Goal: Task Accomplishment & Management: Manage account settings

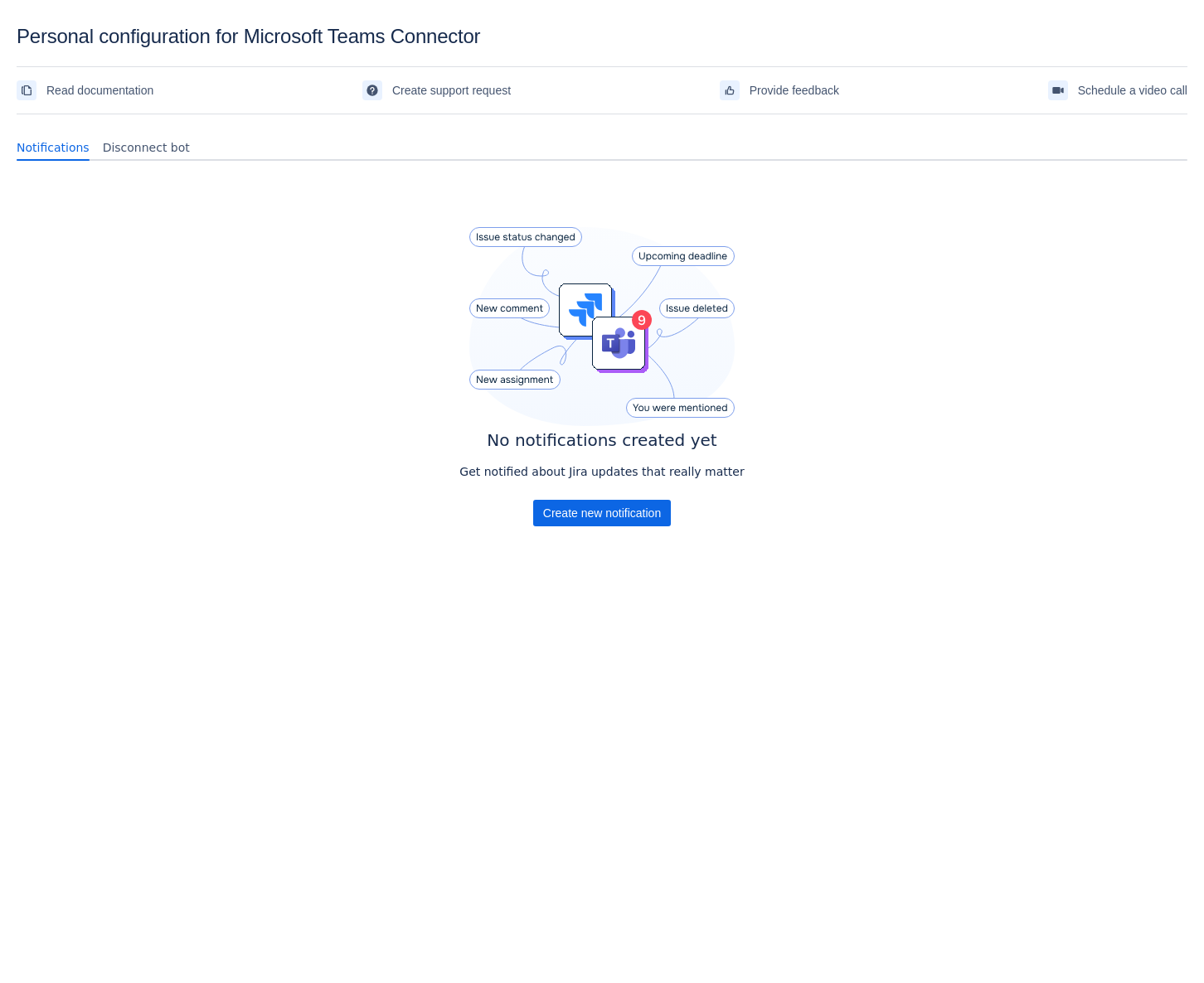
click at [955, 664] on body "Personal configuration for Microsoft Teams Connector Read documentation Create …" at bounding box center [602, 516] width 1204 height 983
click at [610, 516] on span "Create new notification" at bounding box center [602, 512] width 118 height 26
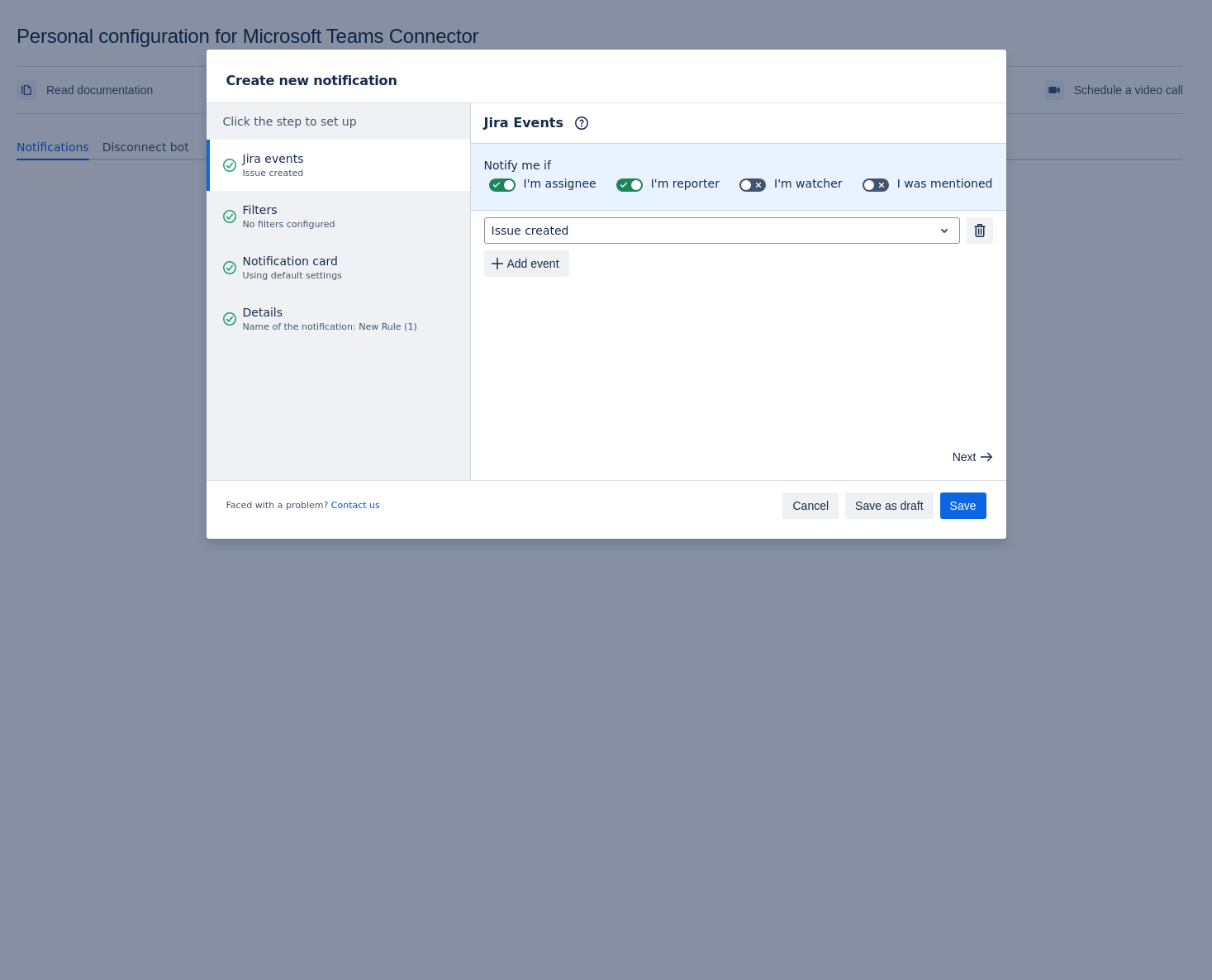
click at [820, 500] on span "Cancel" at bounding box center [811, 505] width 36 height 26
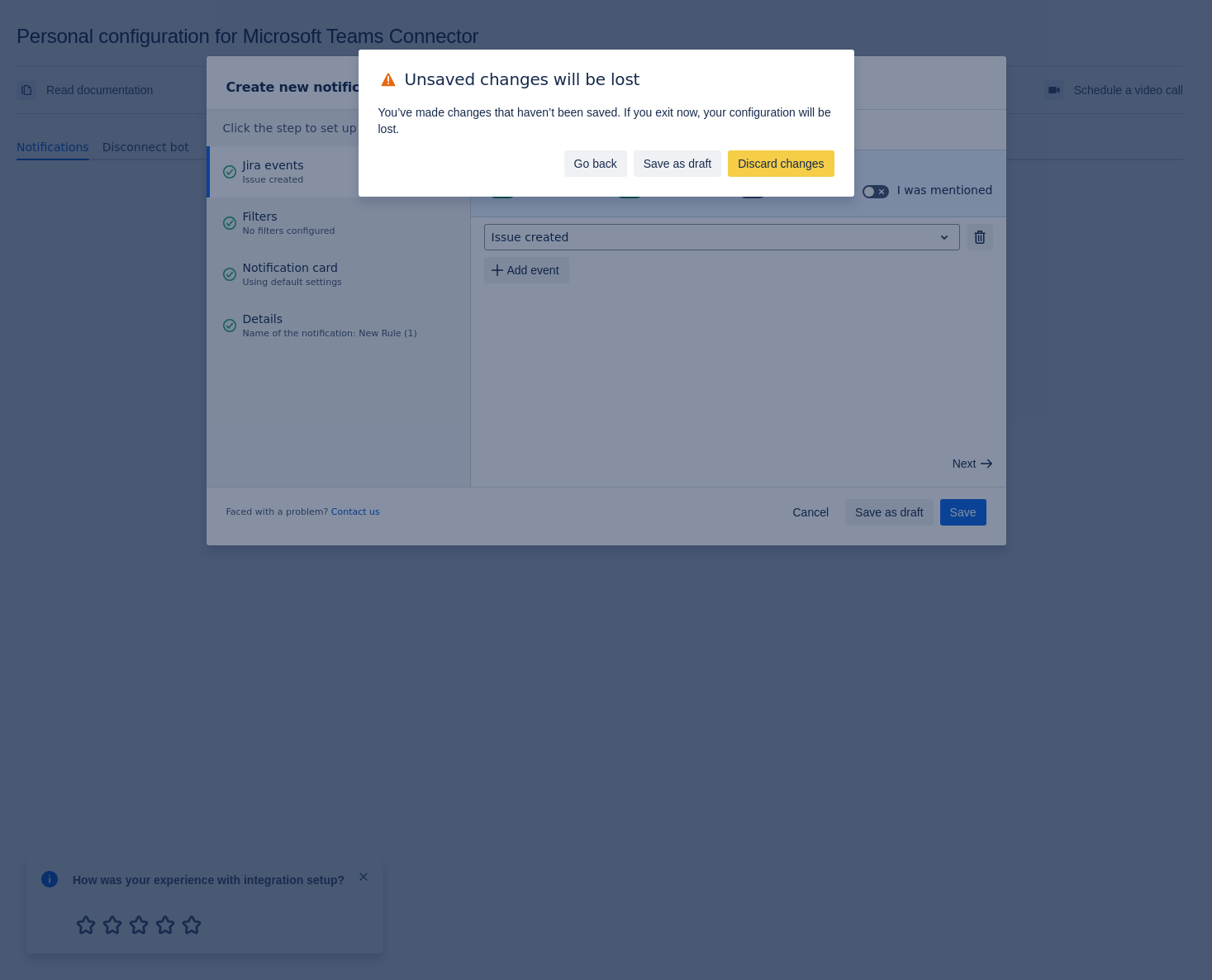
click at [591, 161] on span "Go back" at bounding box center [596, 163] width 43 height 26
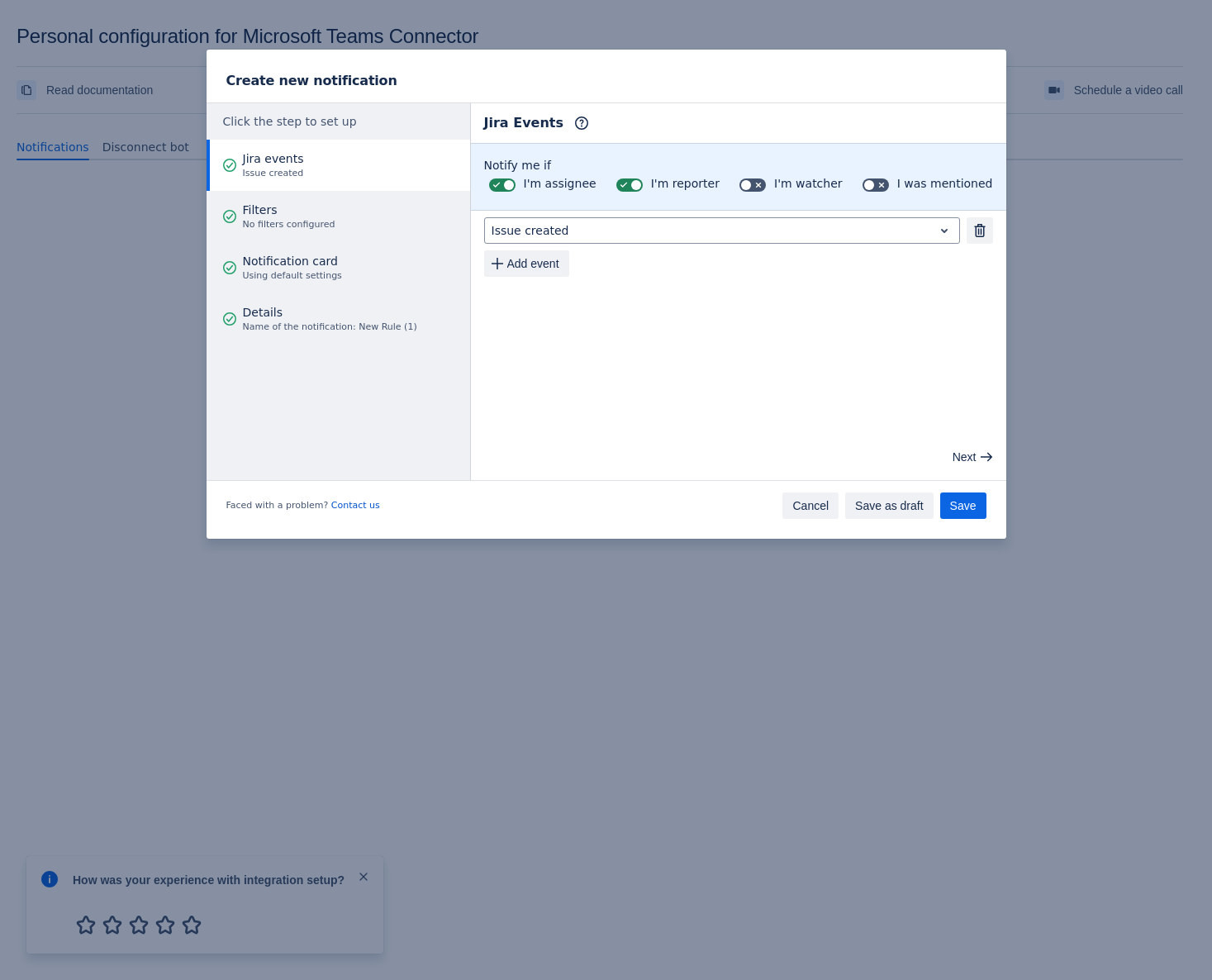
click at [805, 496] on span "Cancel" at bounding box center [811, 505] width 36 height 26
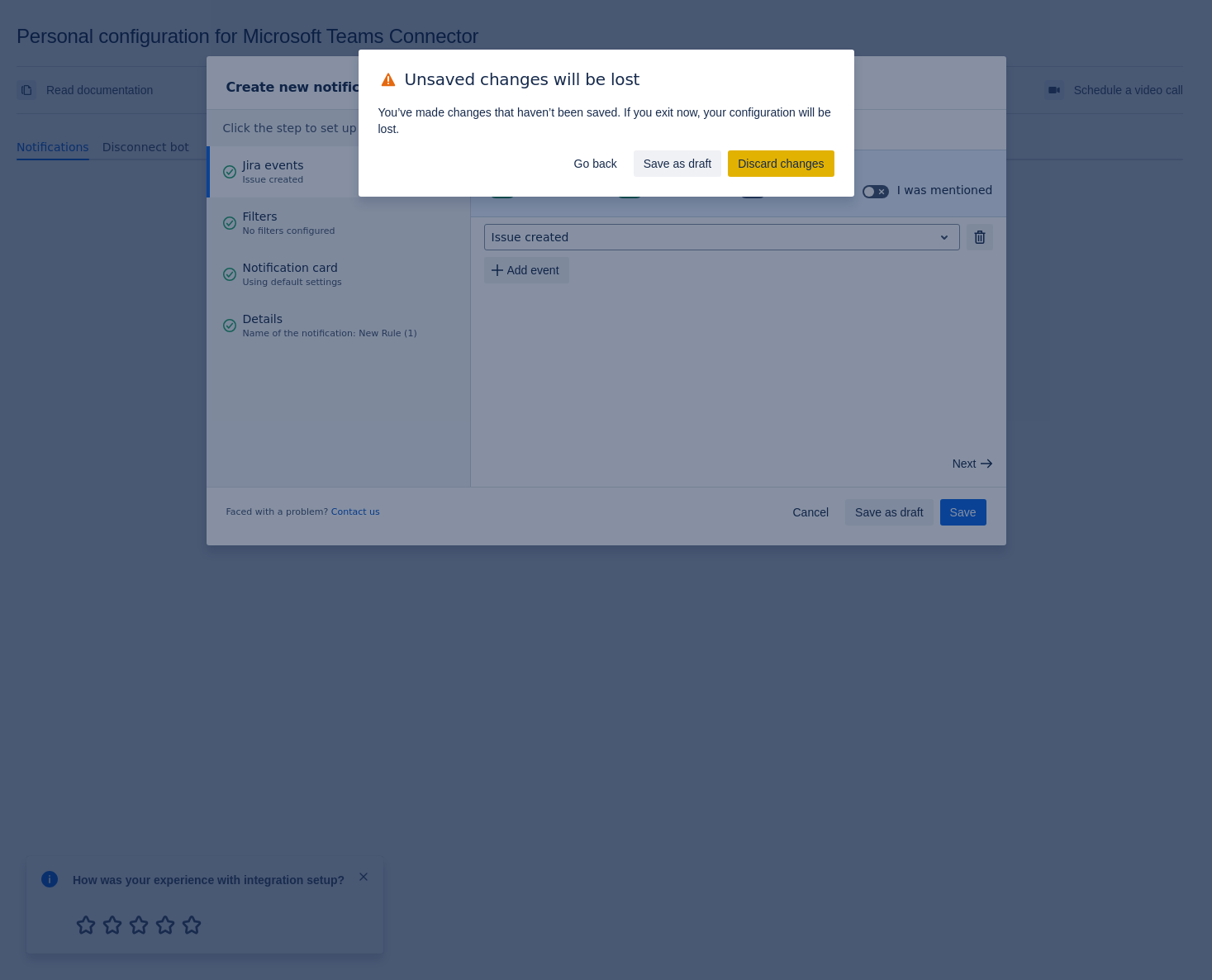
click at [786, 165] on span "Discard changes" at bounding box center [781, 163] width 86 height 26
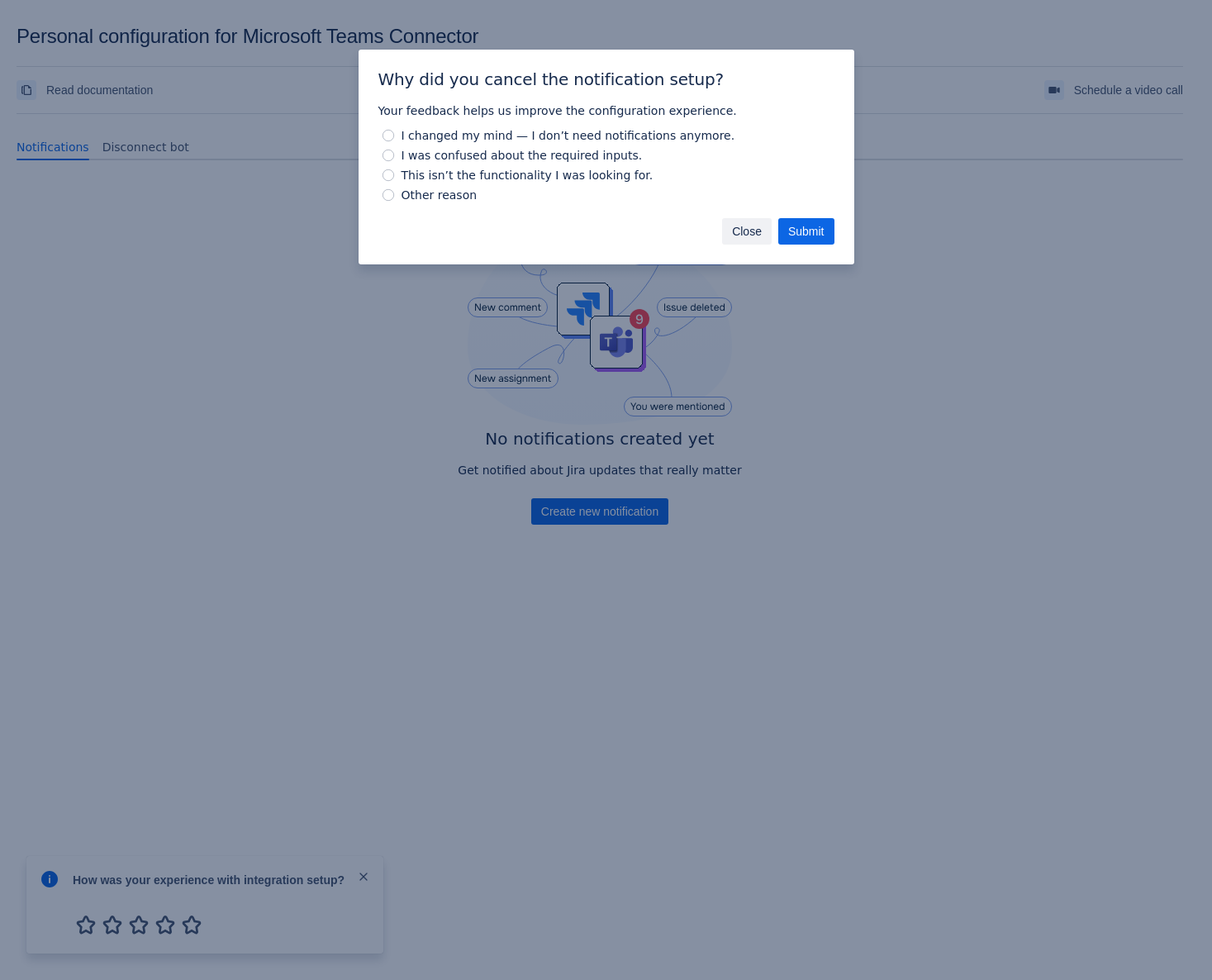
click at [751, 230] on span "Close" at bounding box center [747, 231] width 29 height 26
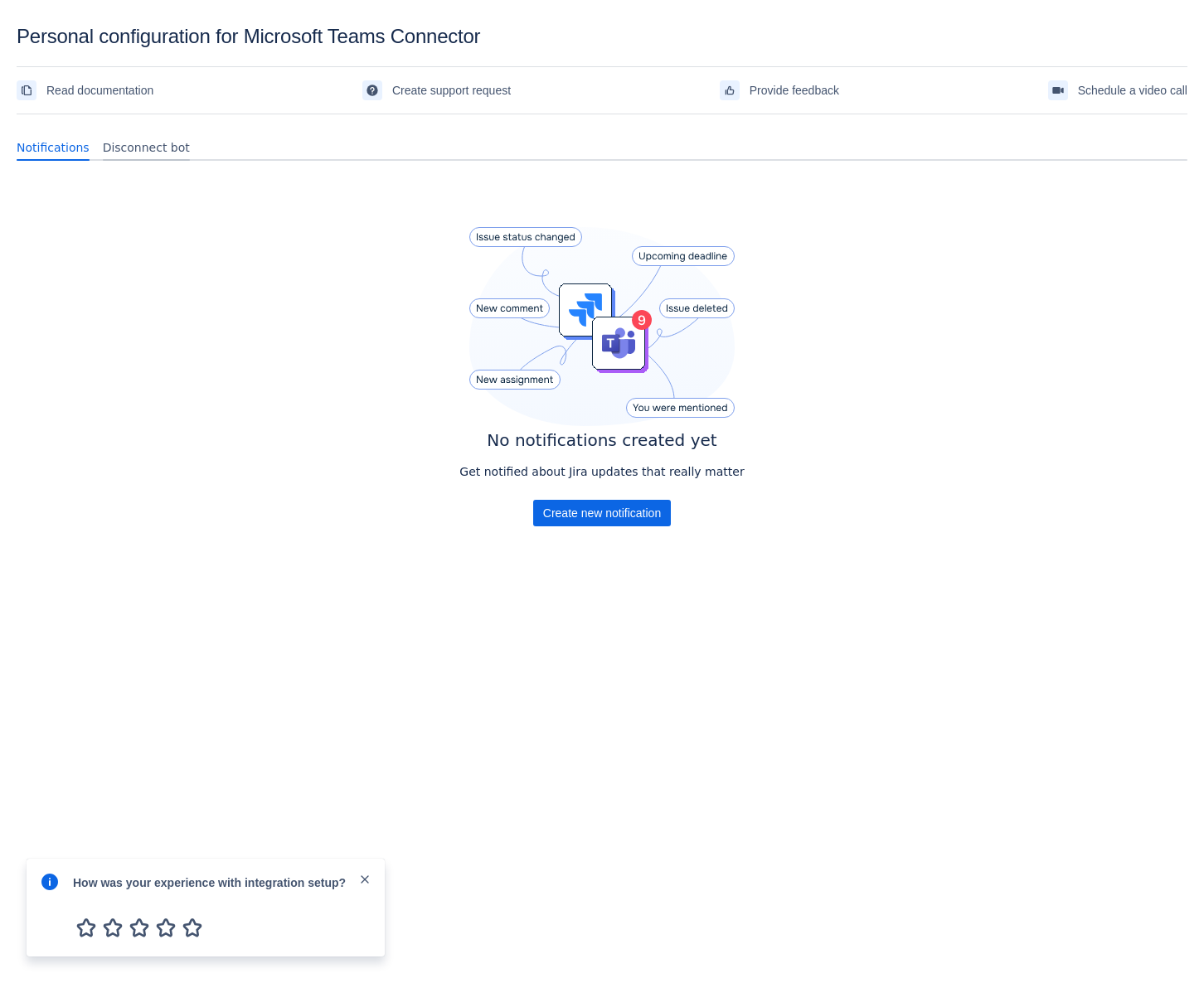
click at [155, 144] on span "Disconnect bot" at bounding box center [146, 147] width 87 height 17
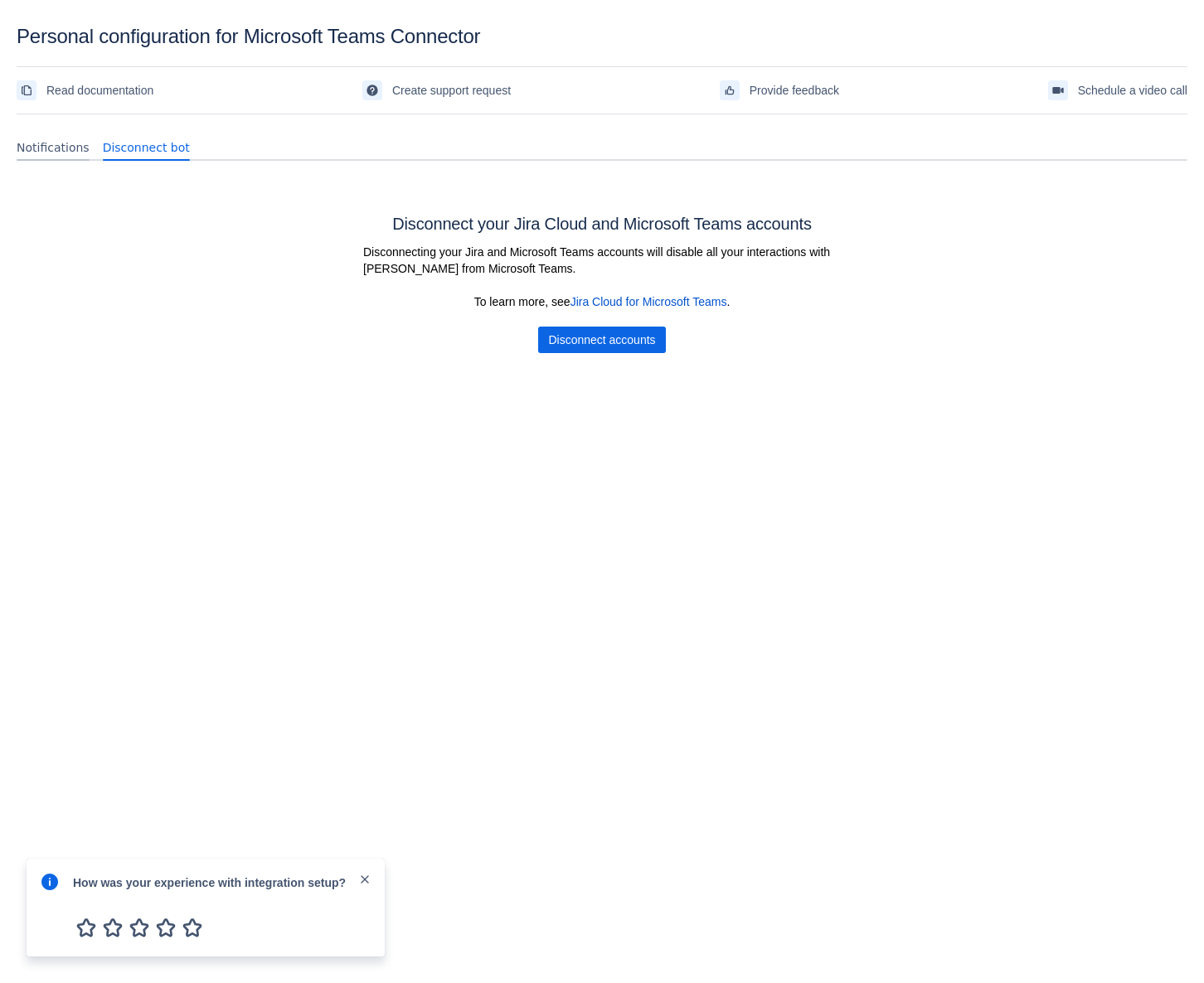
click at [56, 146] on span "Notifications" at bounding box center [53, 147] width 73 height 17
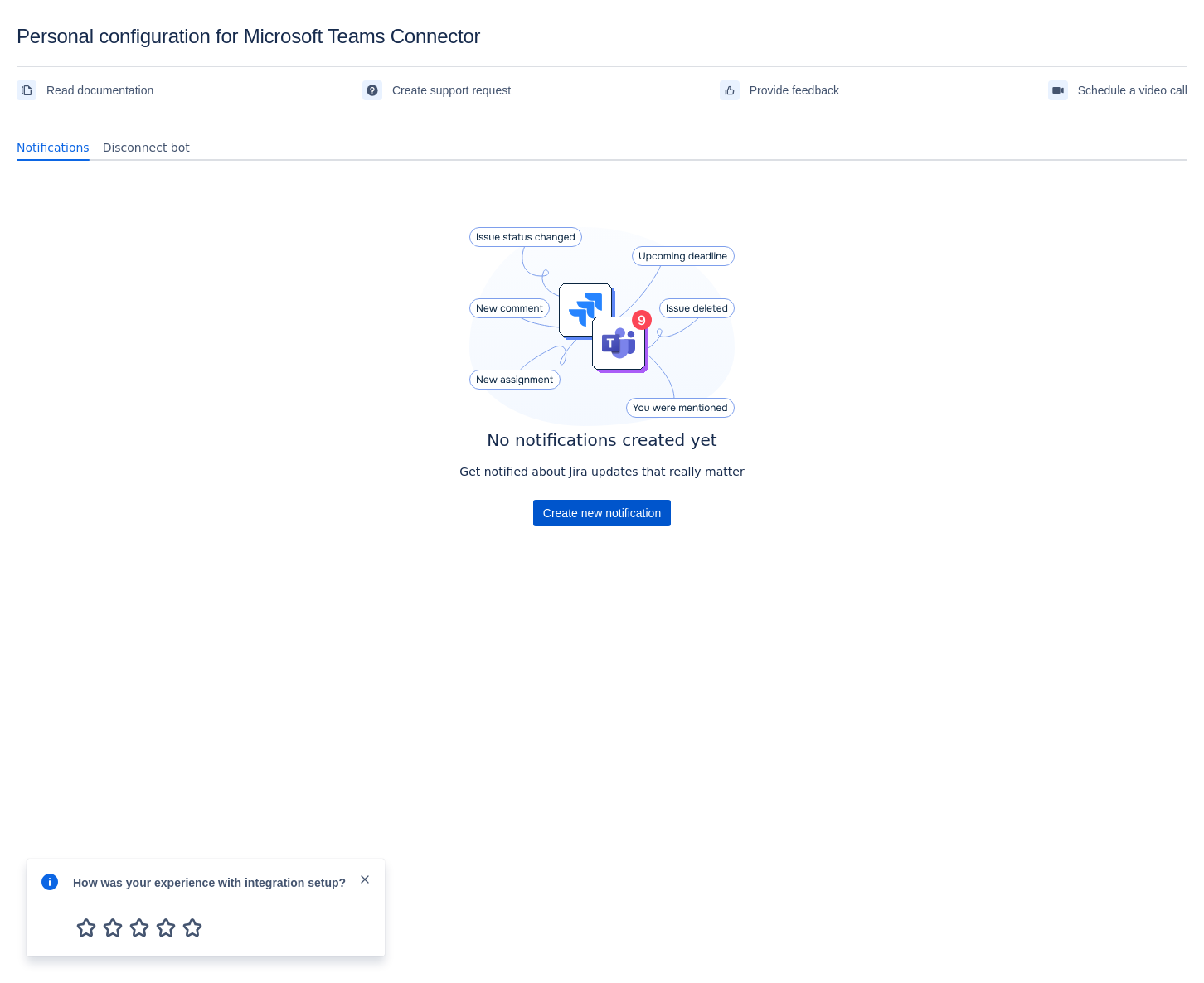
click at [640, 509] on span "Create new notification" at bounding box center [602, 512] width 118 height 26
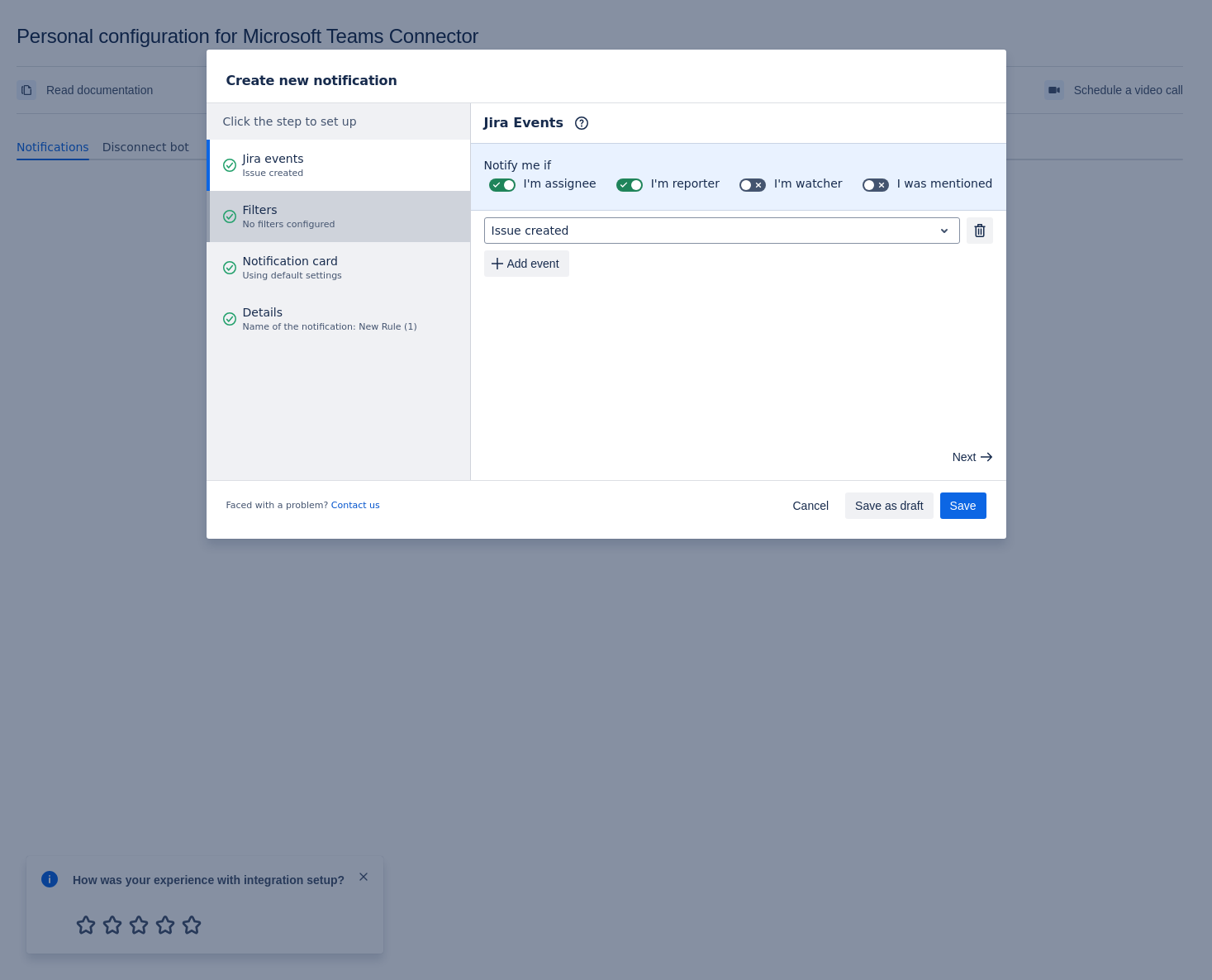
click at [302, 204] on span "Filters" at bounding box center [289, 210] width 92 height 17
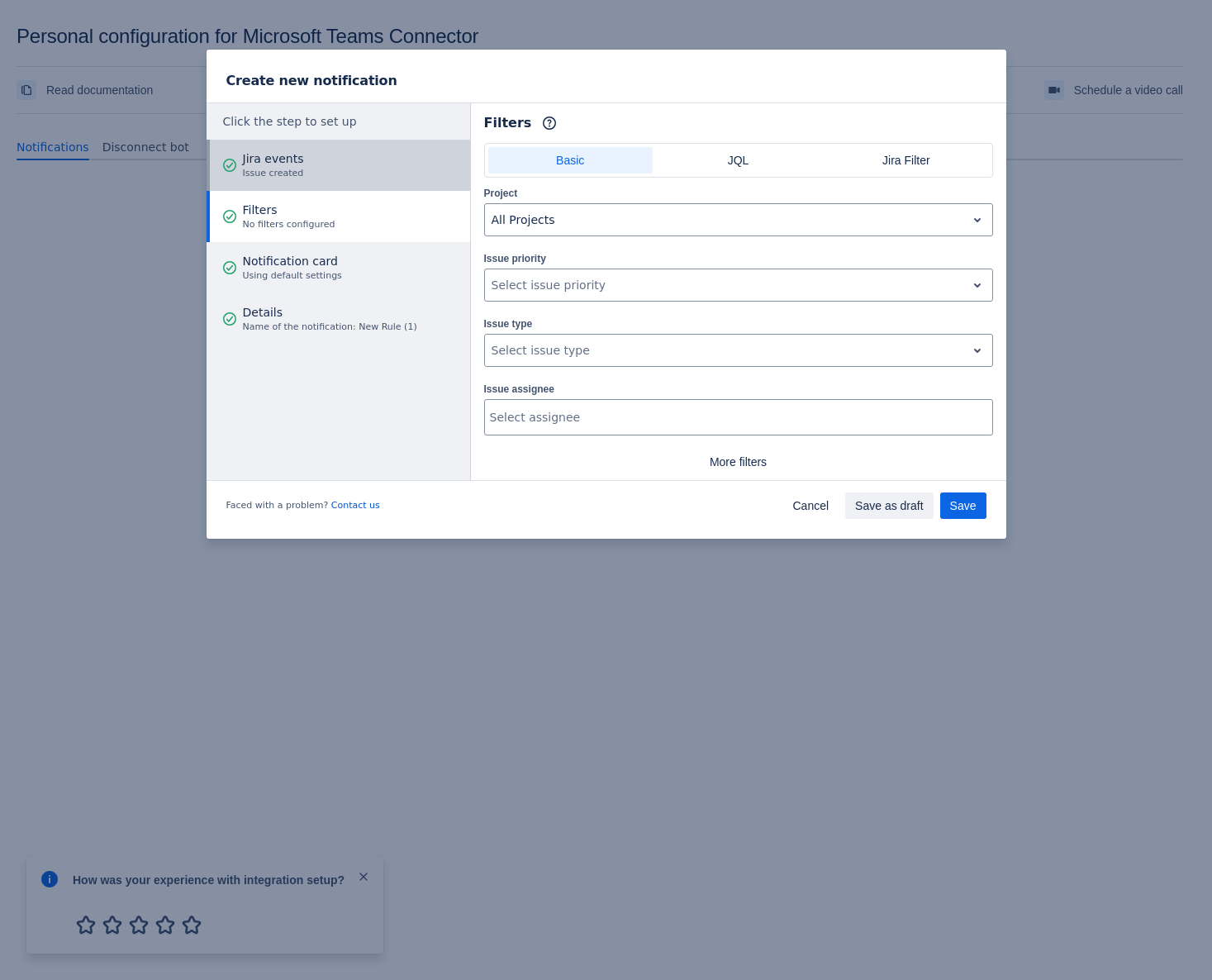
click at [299, 188] on div "Jira events Issue created" at bounding box center [273, 165] width 61 height 50
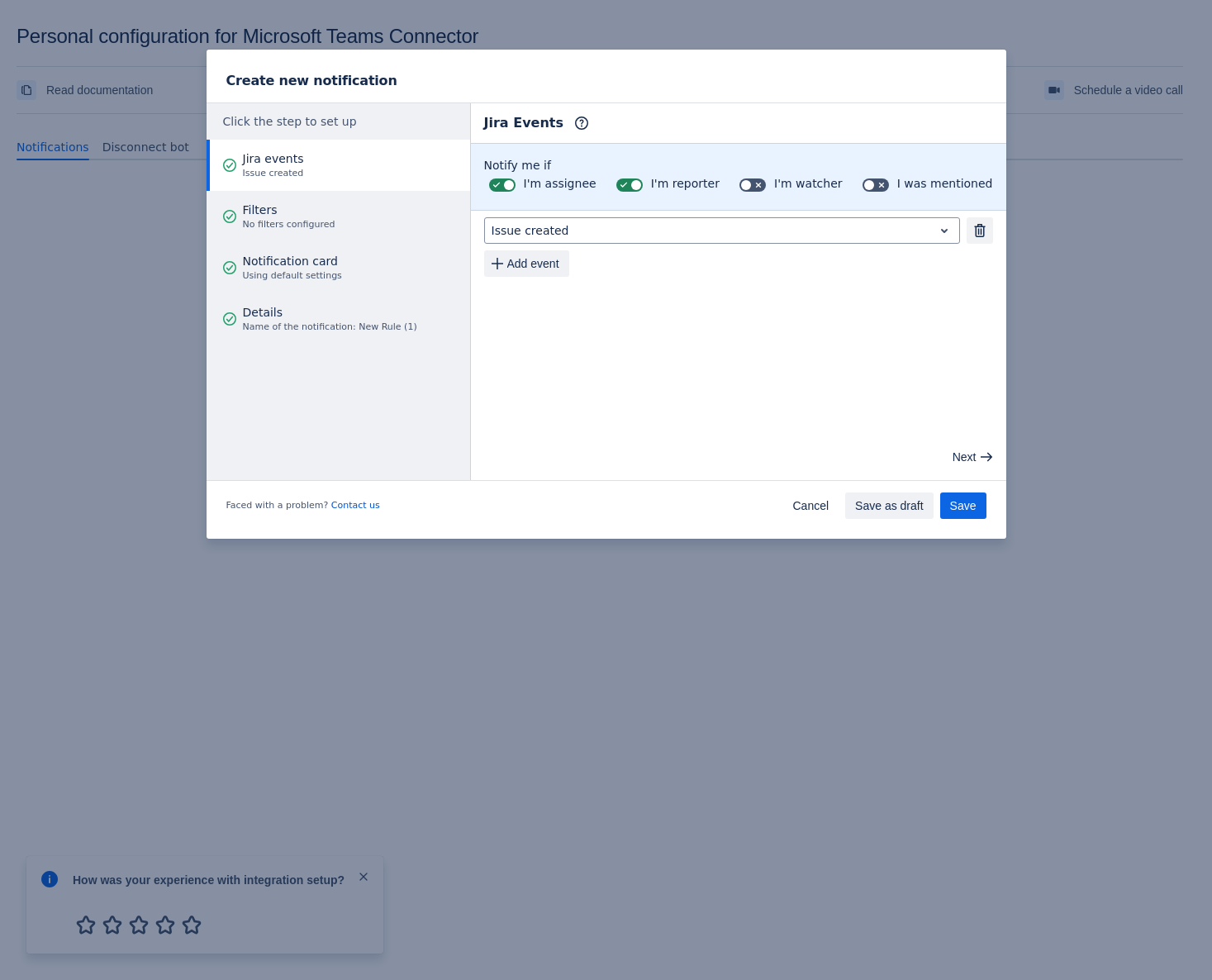
click at [299, 176] on span "Issue created" at bounding box center [273, 174] width 61 height 13
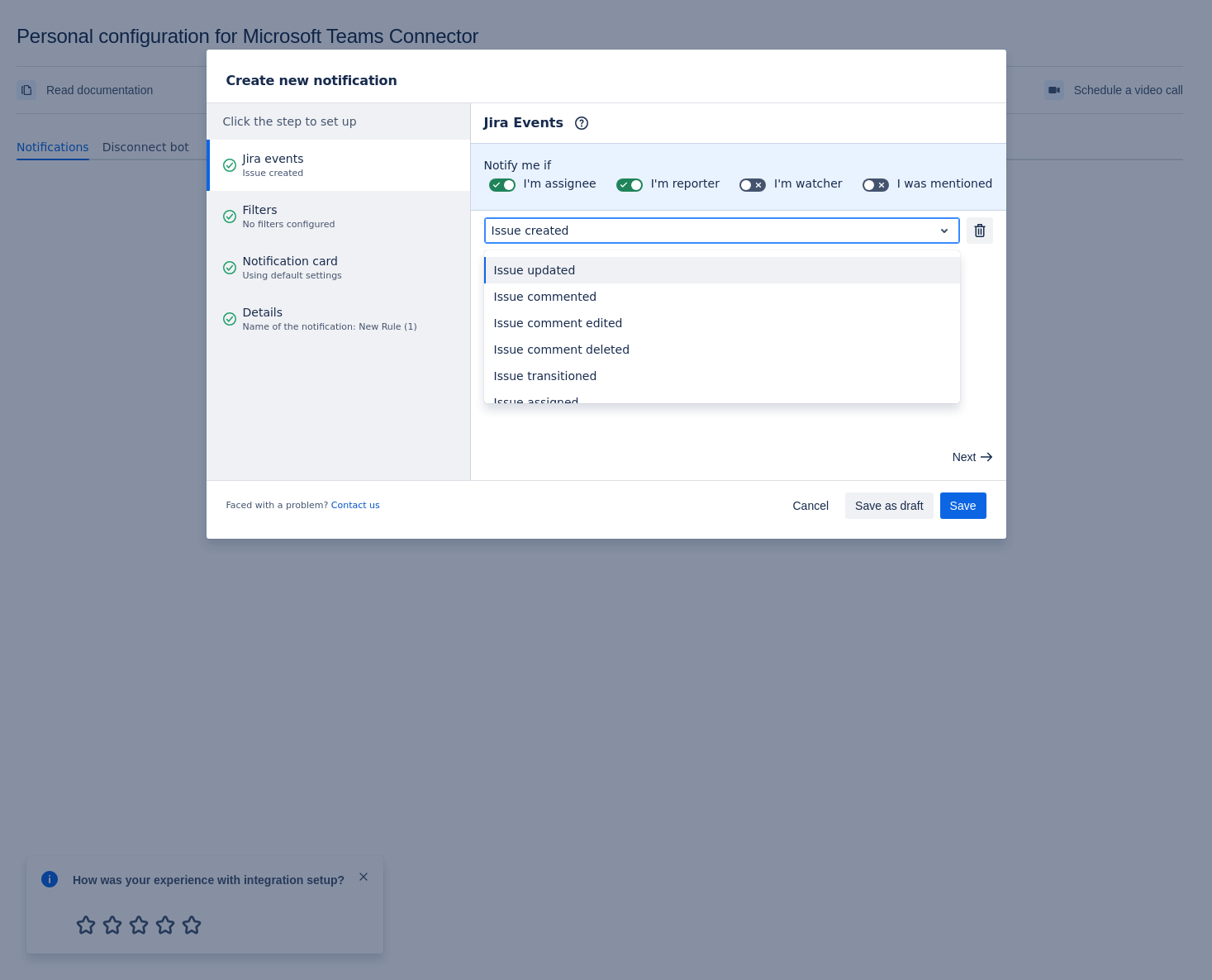
click at [557, 231] on div at bounding box center [709, 231] width 435 height 20
click at [569, 267] on div "Issue updated" at bounding box center [722, 270] width 476 height 26
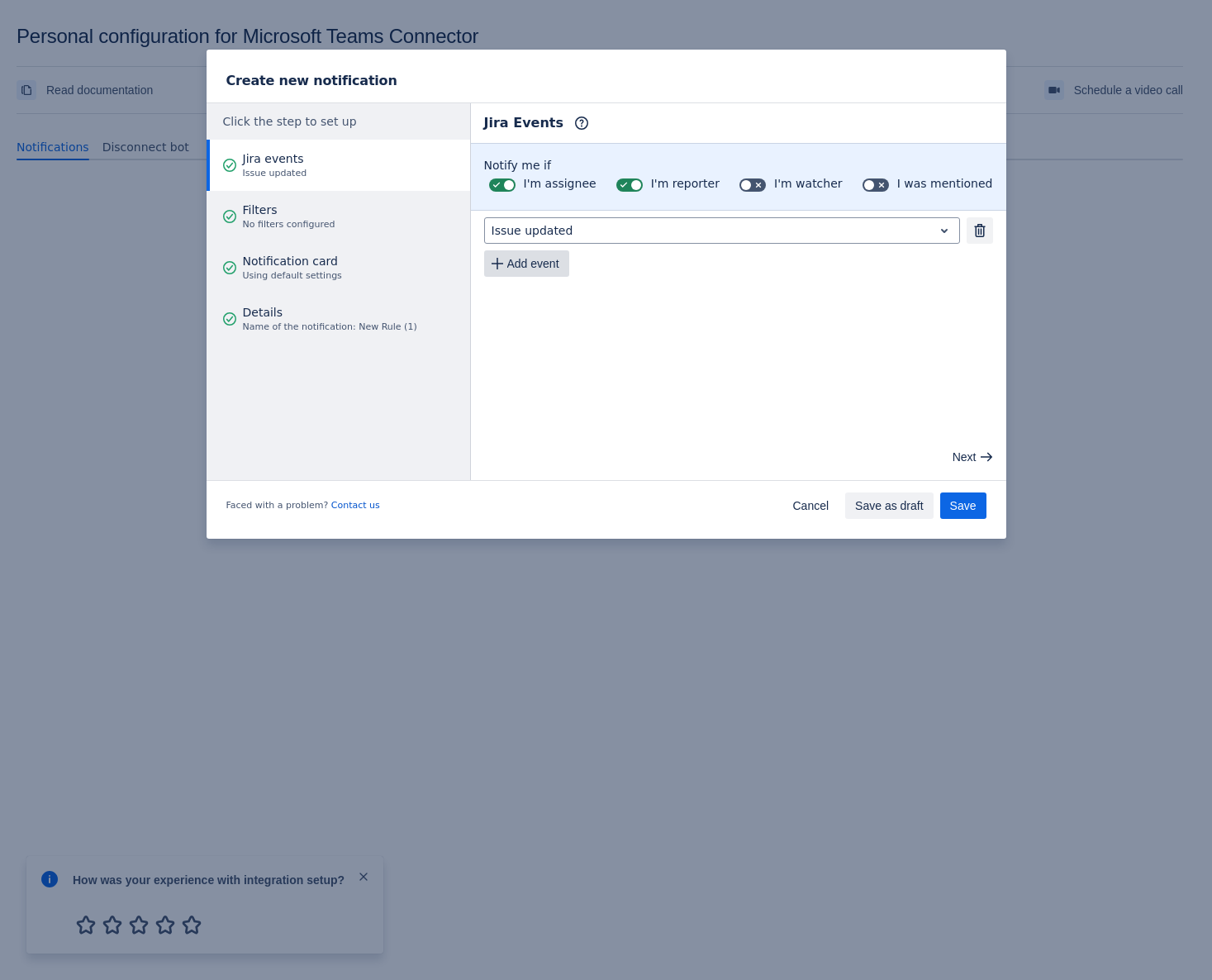
click at [542, 268] on span "Add event" at bounding box center [533, 263] width 52 height 26
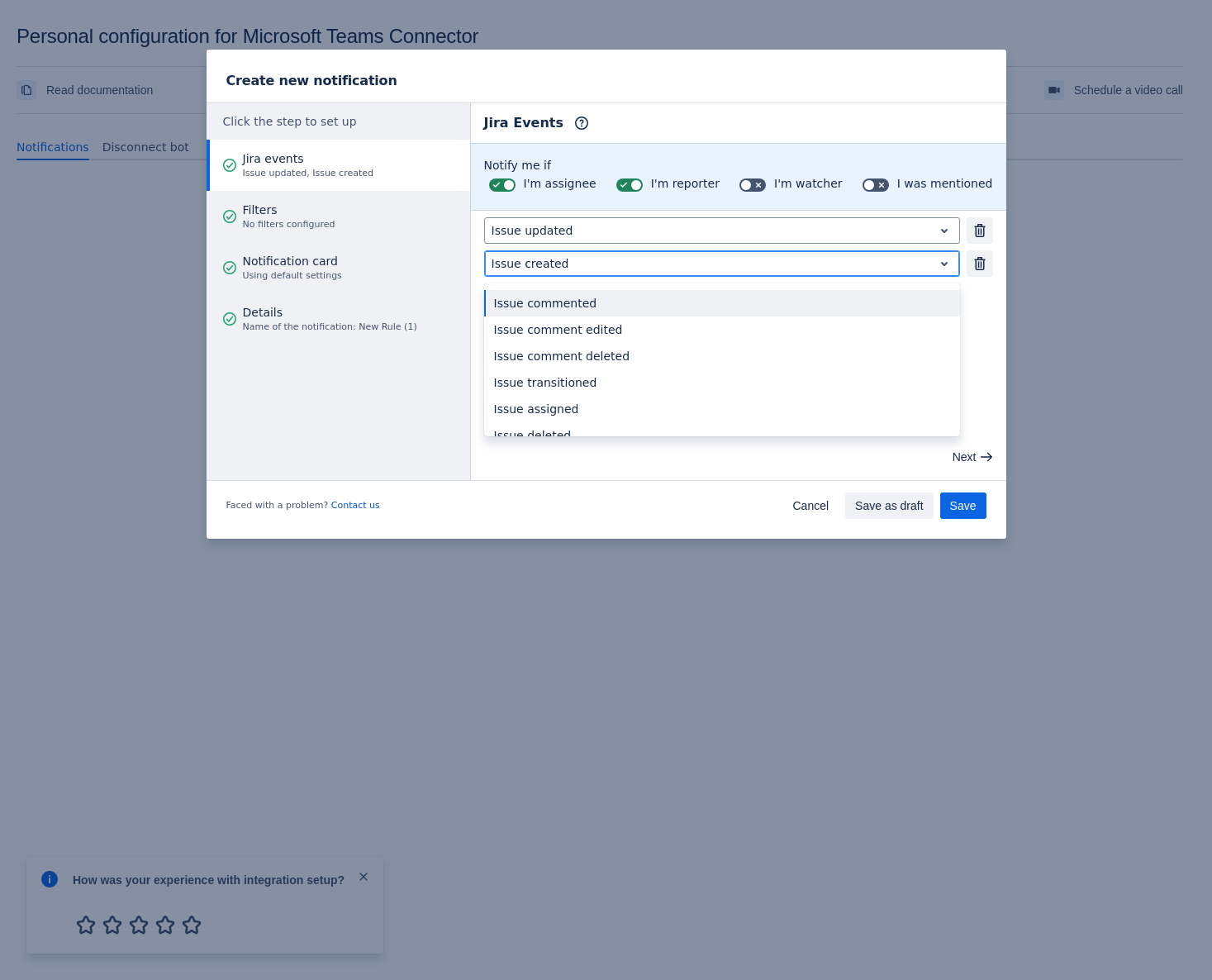
click at [587, 257] on div at bounding box center [709, 264] width 435 height 20
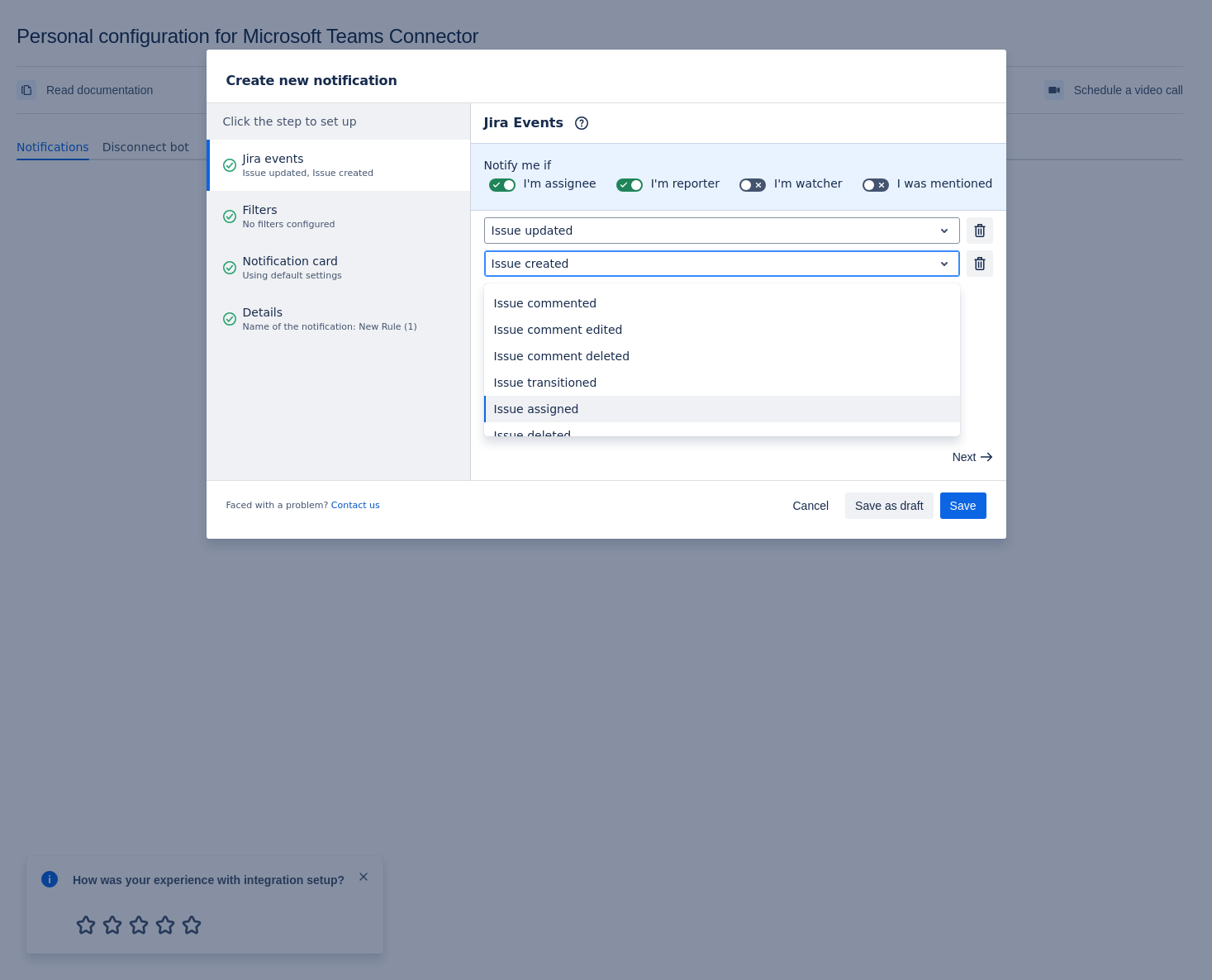
click at [554, 411] on div "Issue assigned" at bounding box center [722, 408] width 476 height 26
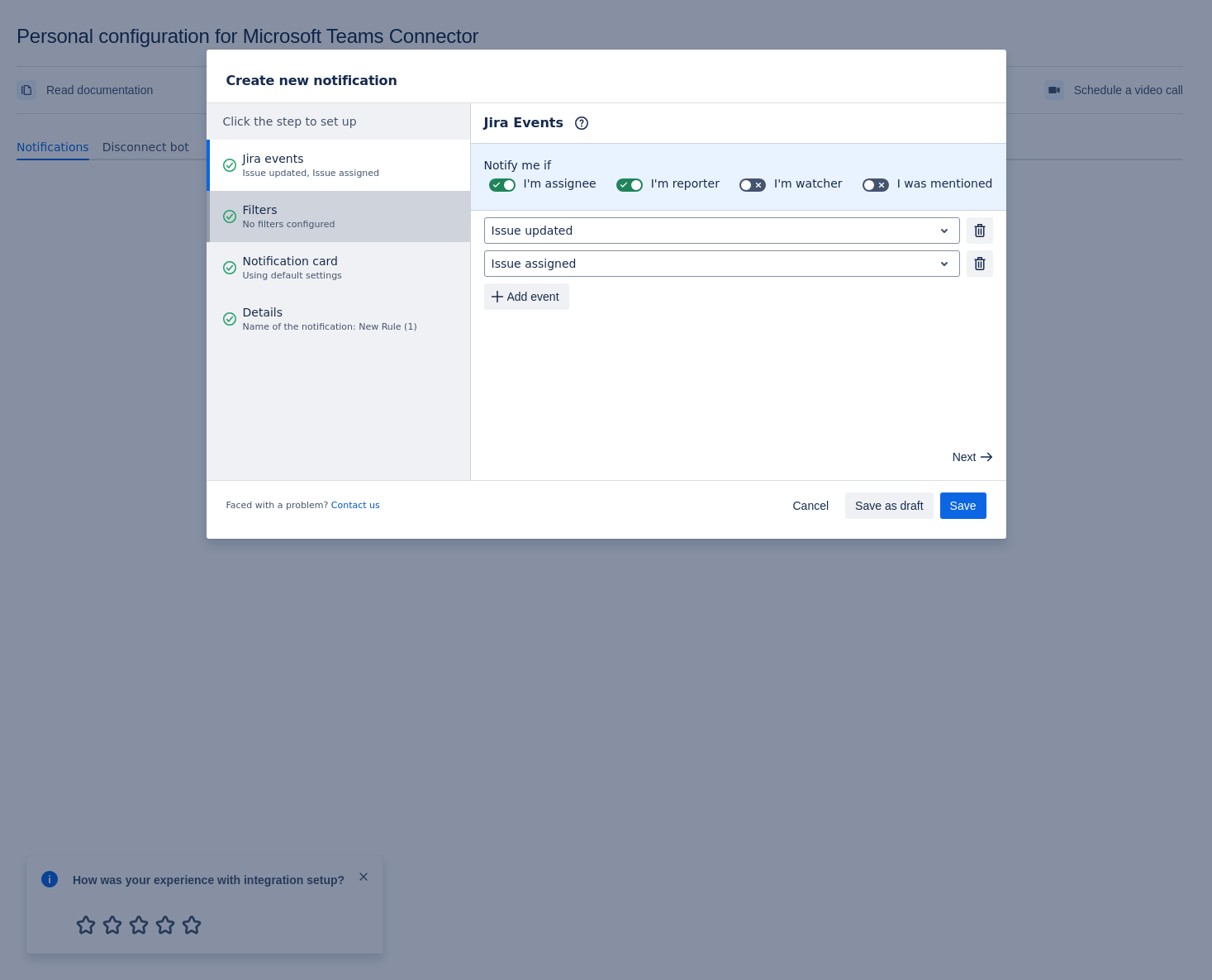
click at [292, 207] on span "Filters" at bounding box center [289, 210] width 92 height 17
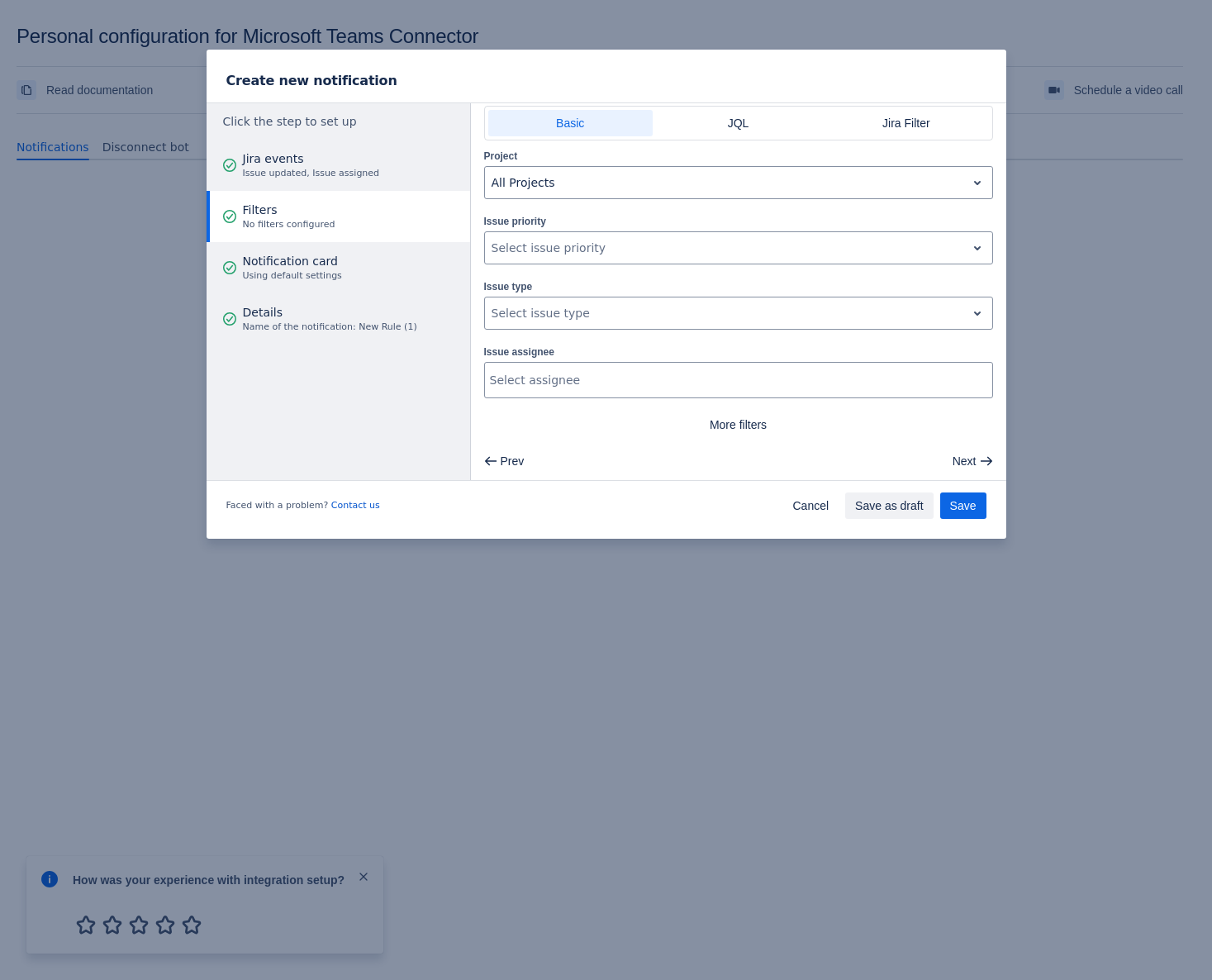
scroll to position [38, 0]
click at [289, 257] on span "Notification card" at bounding box center [292, 261] width 99 height 17
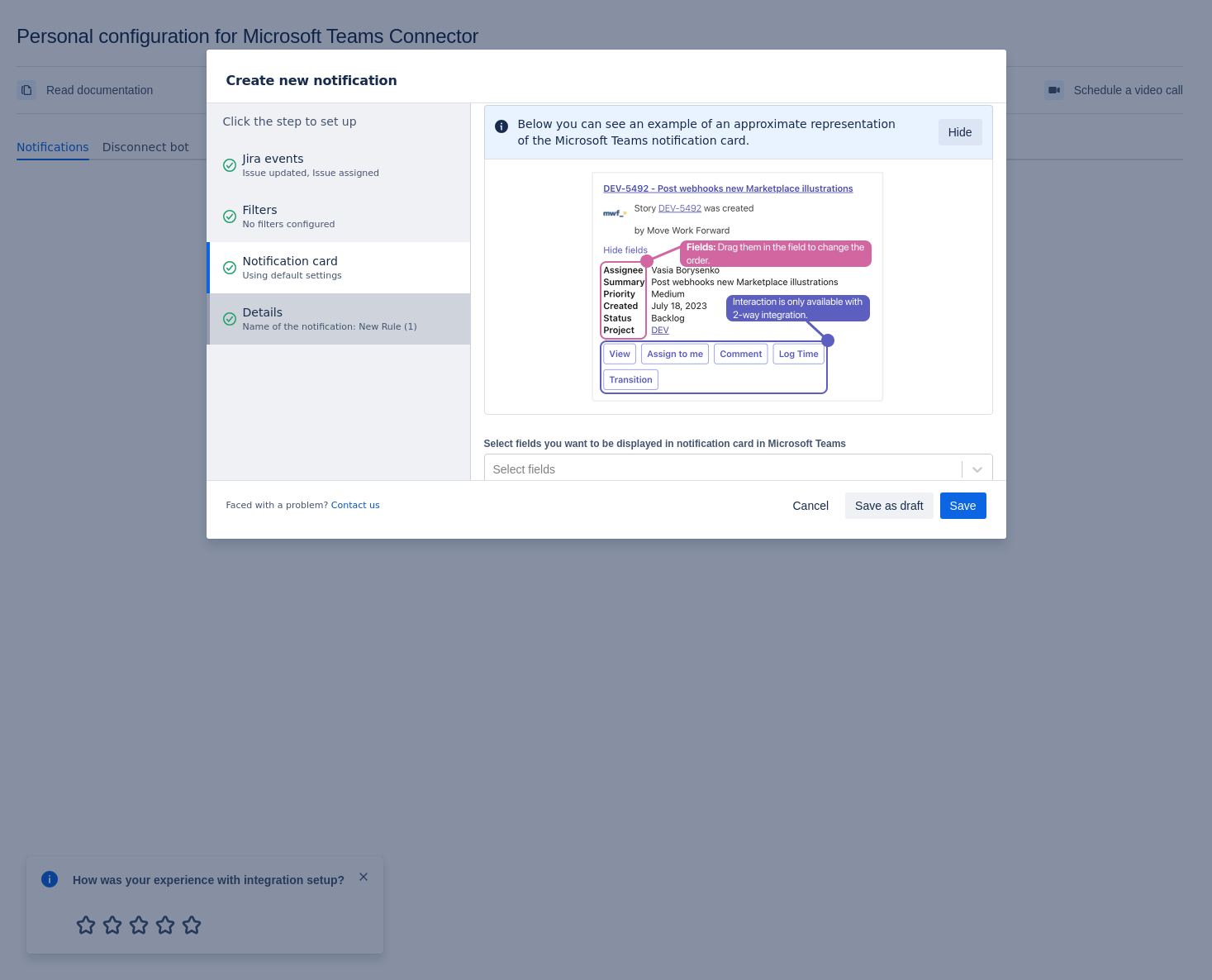
click at [268, 325] on span "Name of the notification: New Rule (1)" at bounding box center [330, 328] width 175 height 13
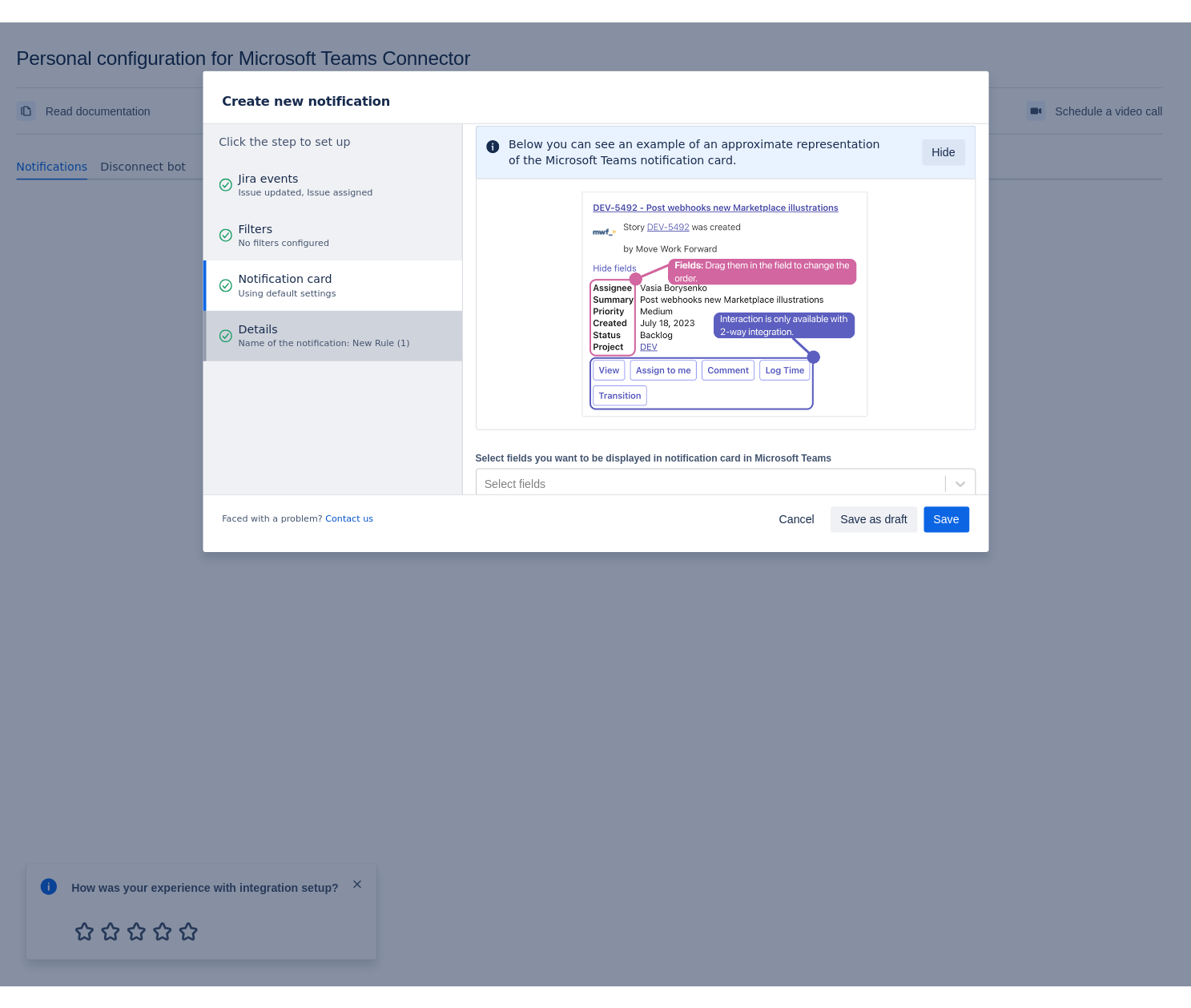
scroll to position [0, 0]
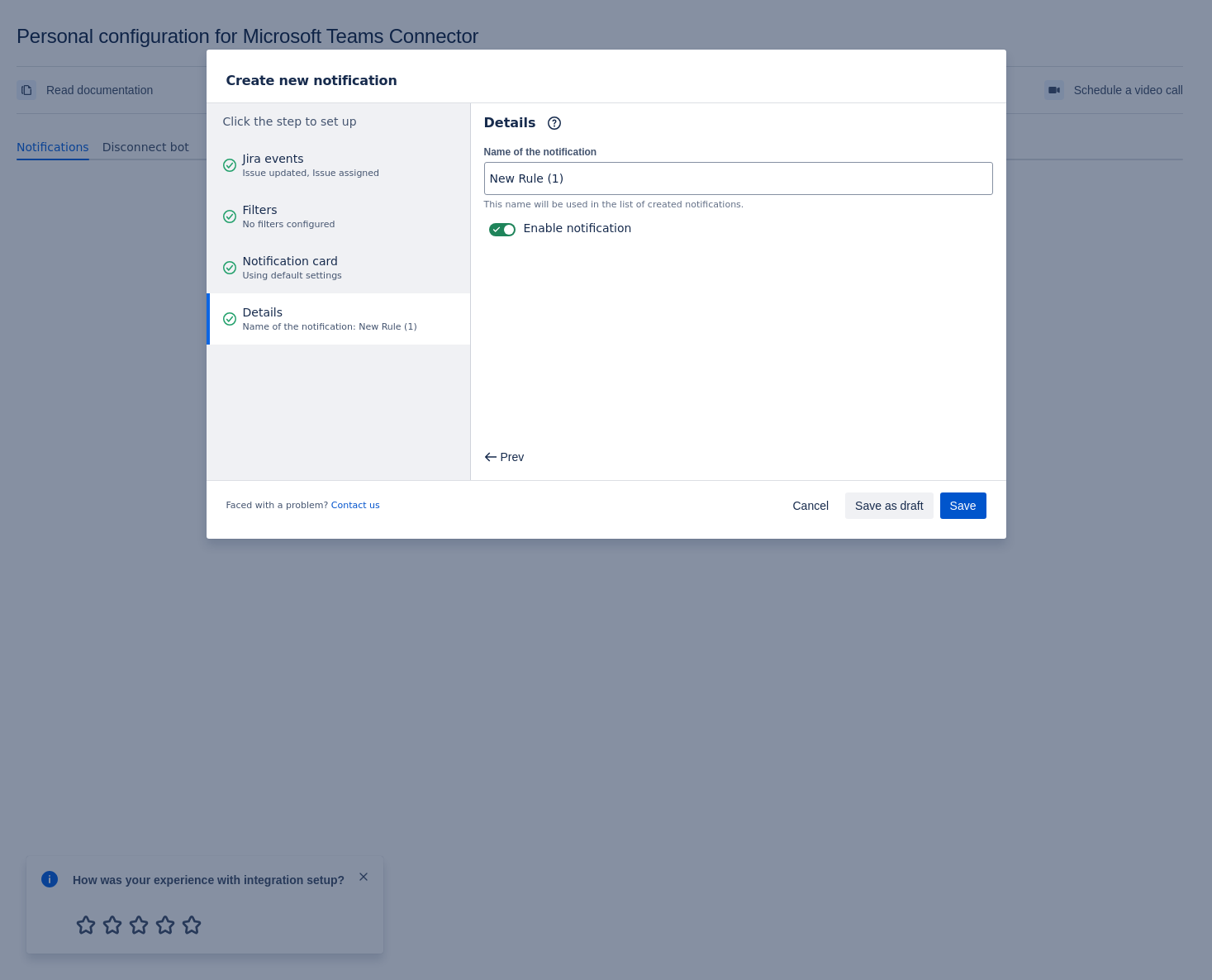
click at [966, 496] on span "Save" at bounding box center [963, 505] width 26 height 26
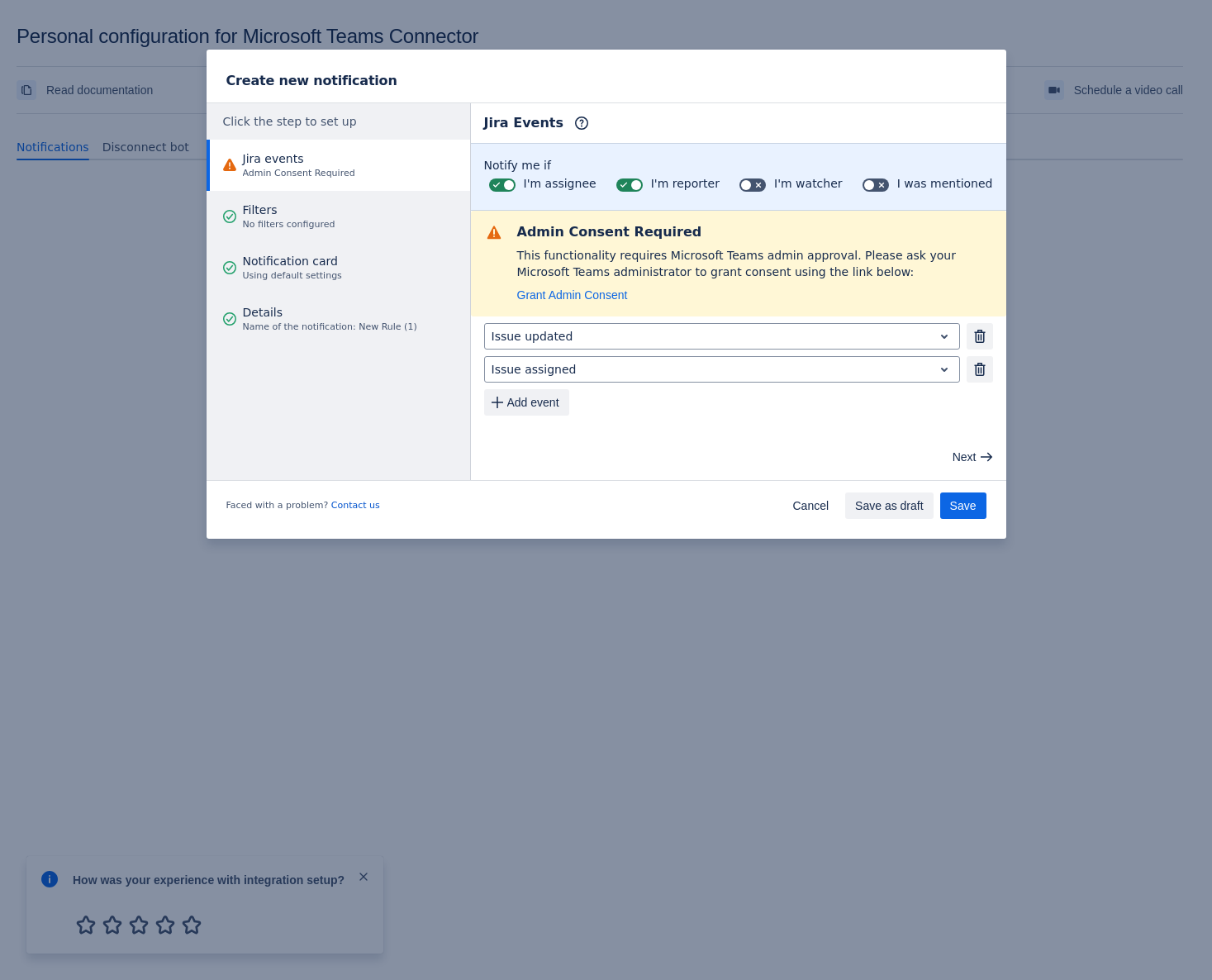
click at [779, 494] on div "Faced with a problem? Contact us Cancel Save as draft Save" at bounding box center [606, 509] width 800 height 60
click at [799, 522] on div "Faced with a problem? Contact us Cancel Save as draft Save" at bounding box center [606, 509] width 800 height 60
click at [796, 511] on span "Cancel" at bounding box center [811, 505] width 36 height 26
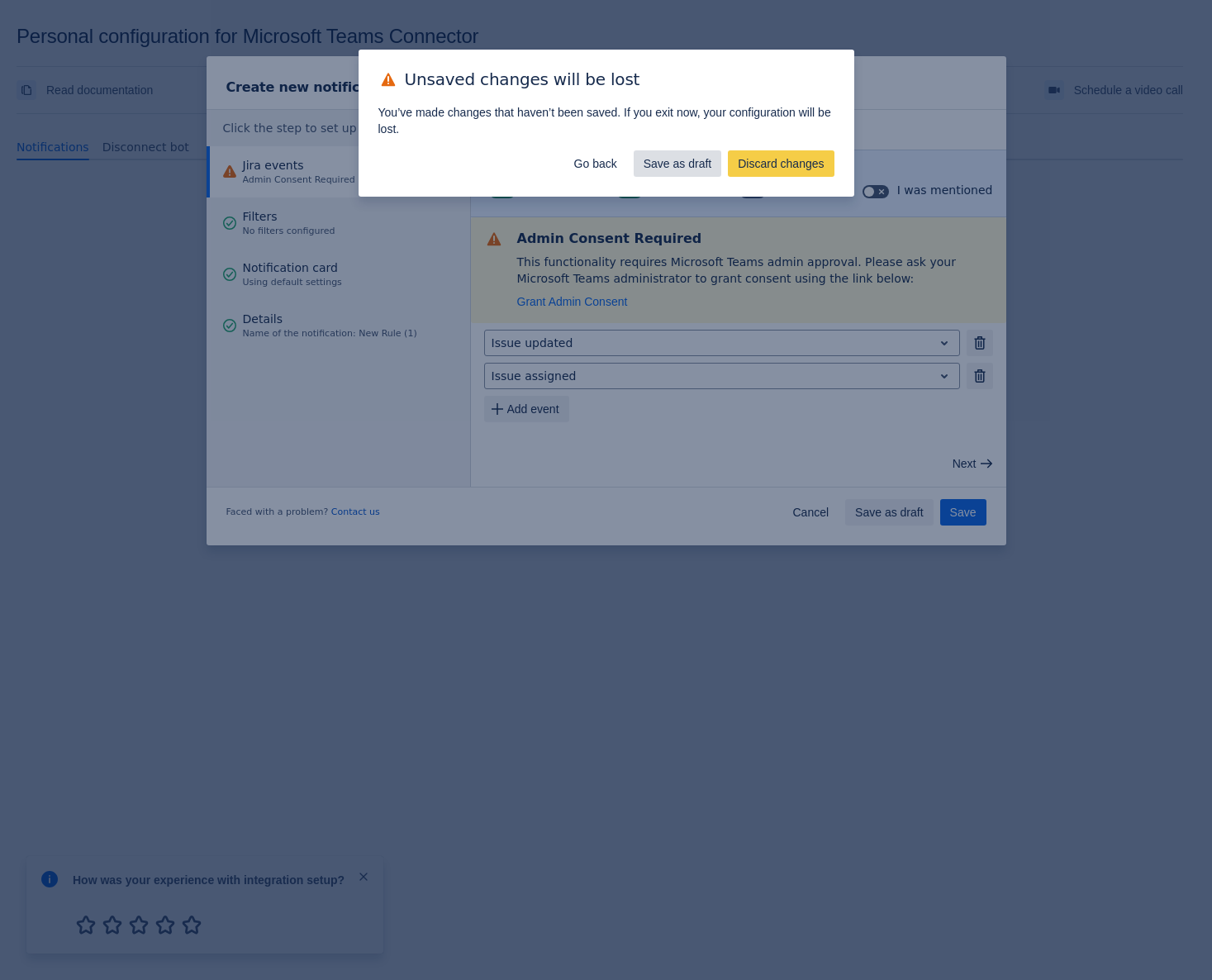
click at [665, 174] on span "Save as draft" at bounding box center [679, 163] width 69 height 26
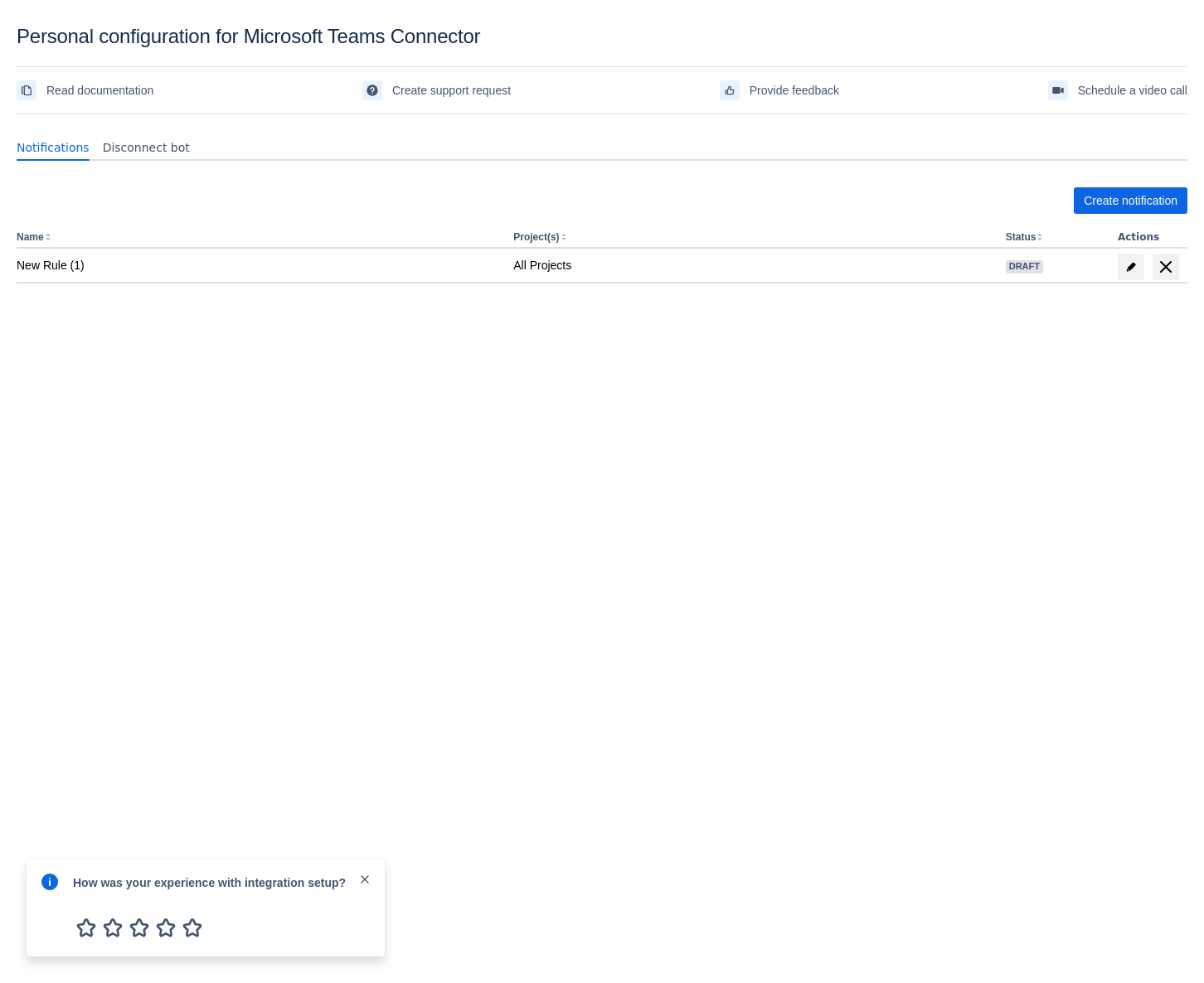
click at [421, 611] on body "Personal configuration for Microsoft Teams Connector Read documentation Create …" at bounding box center [602, 516] width 1204 height 983
click at [364, 877] on span "close" at bounding box center [365, 879] width 13 height 13
click at [530, 409] on body "Personal configuration for Microsoft Teams Connector Read documentation Create …" at bounding box center [602, 516] width 1204 height 983
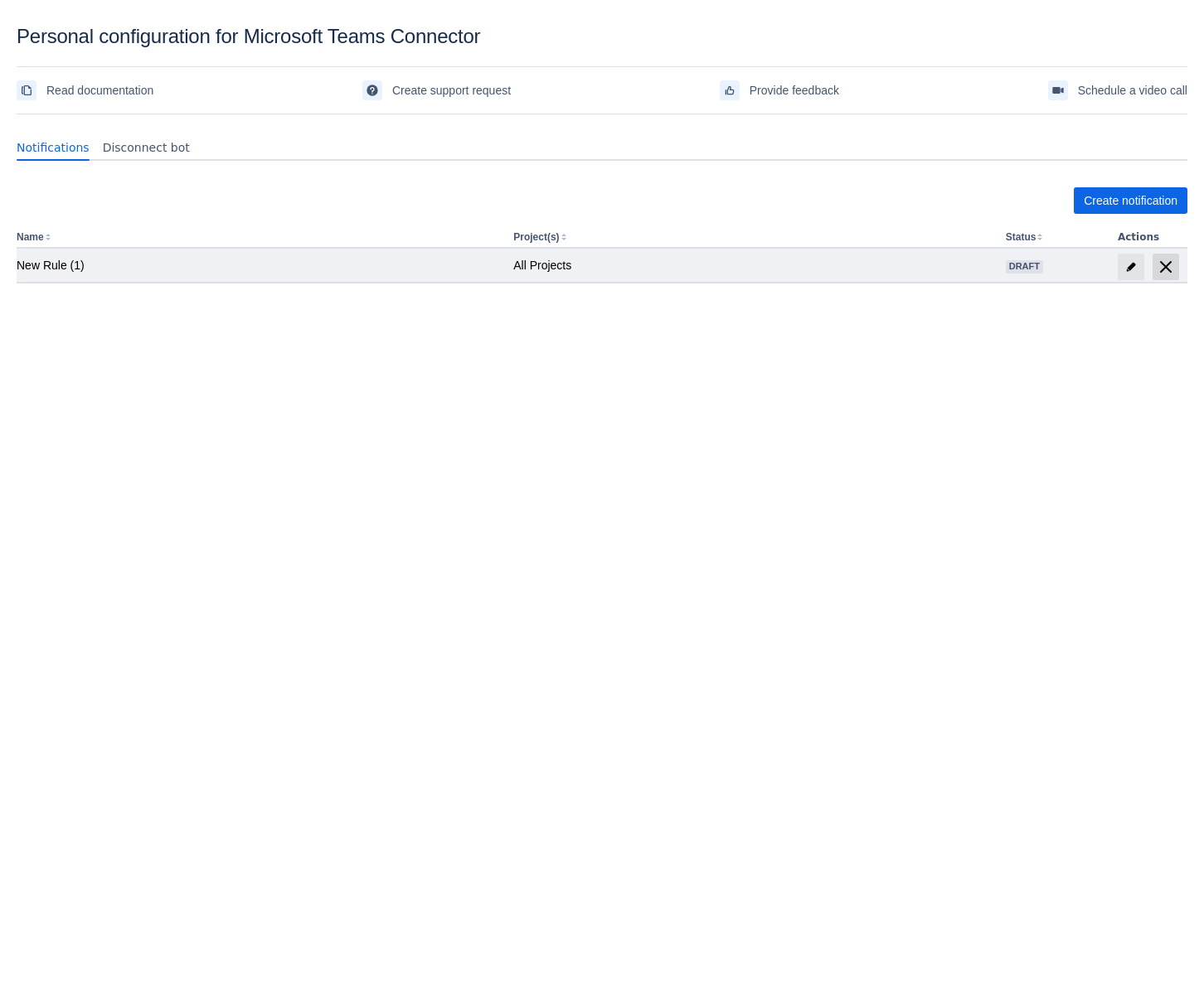
click at [1159, 277] on span at bounding box center [1165, 266] width 26 height 26
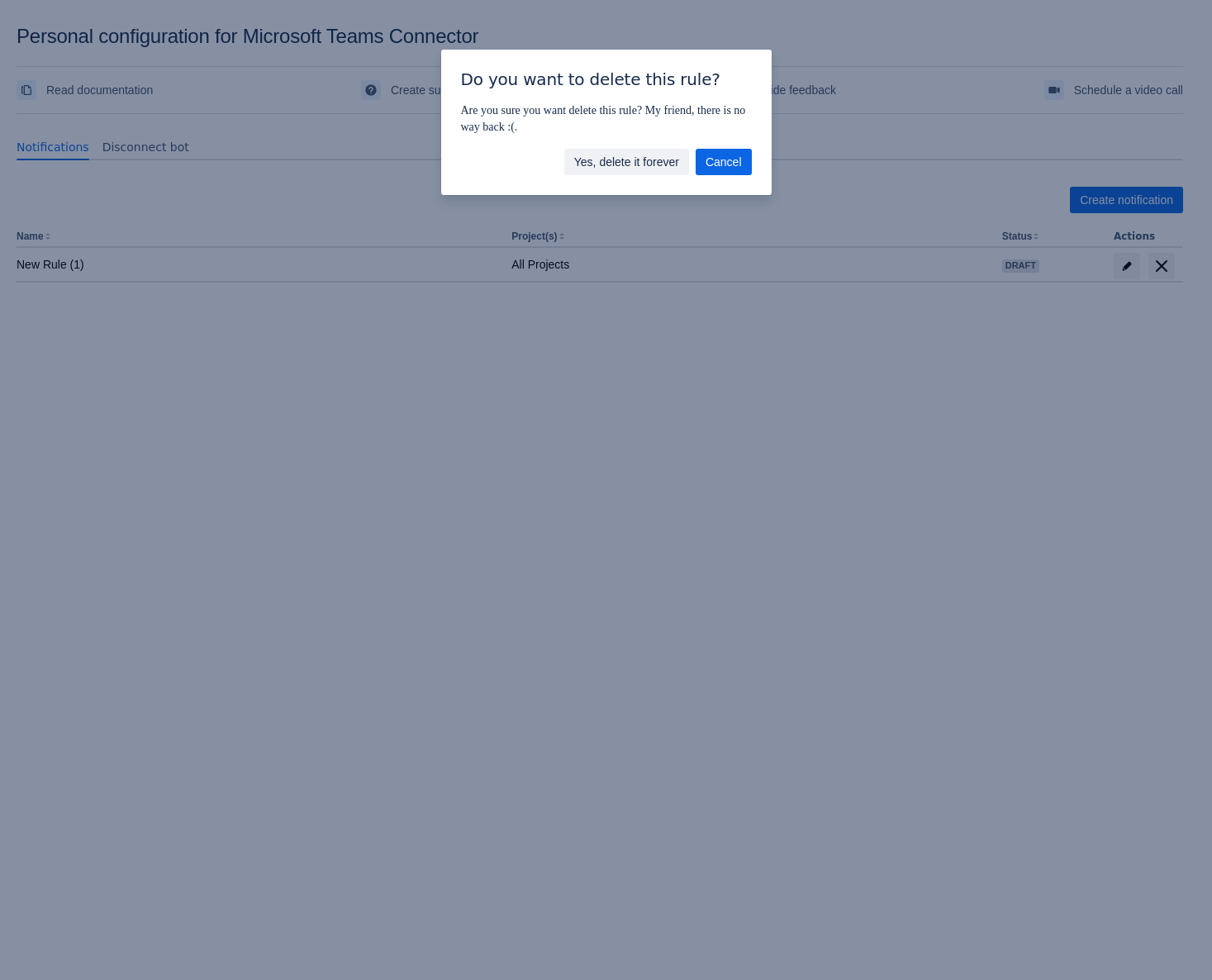
click at [585, 164] on span "Yes, delete it forever" at bounding box center [627, 161] width 105 height 26
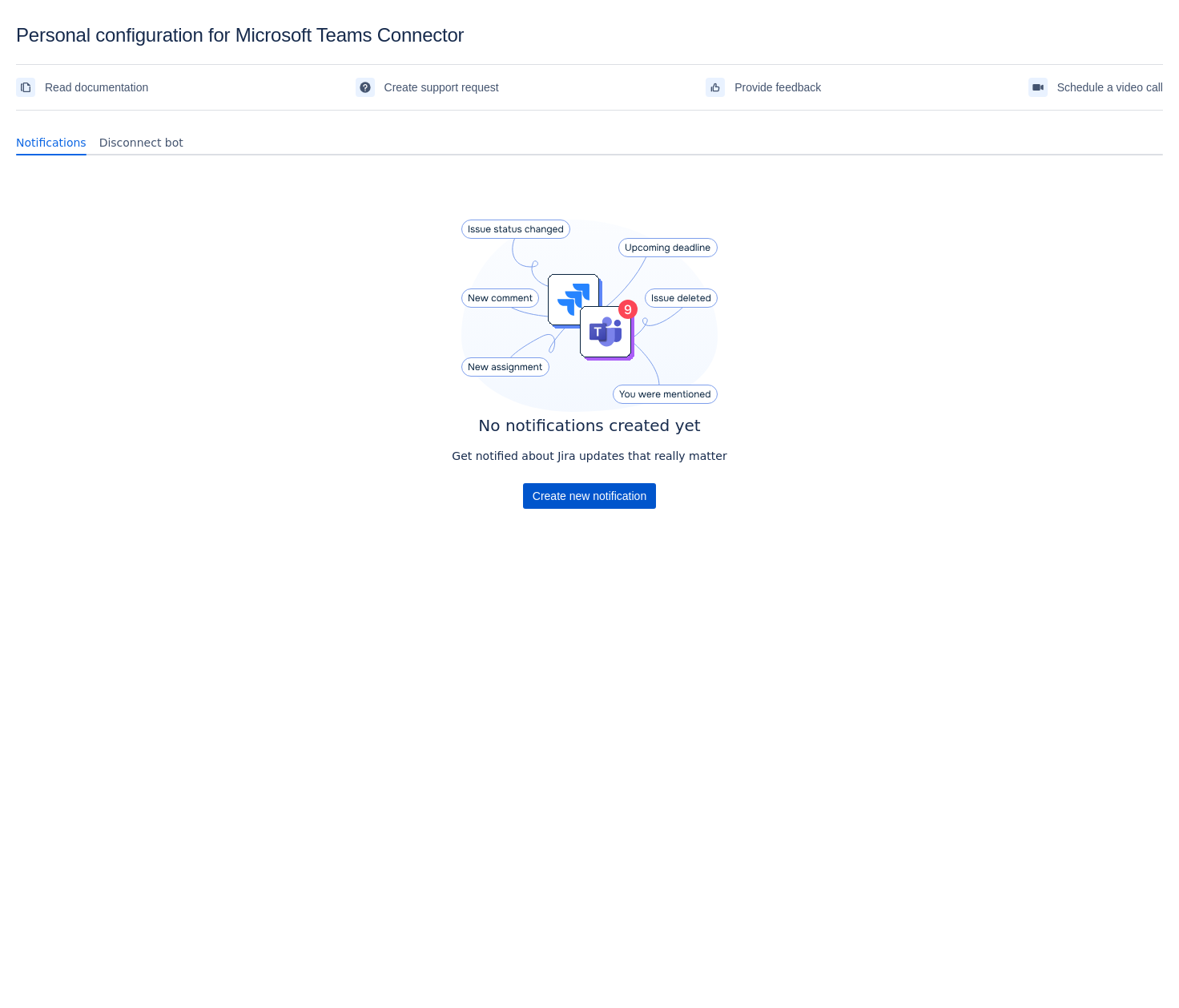
click at [632, 502] on span "Create new notification" at bounding box center [590, 495] width 114 height 25
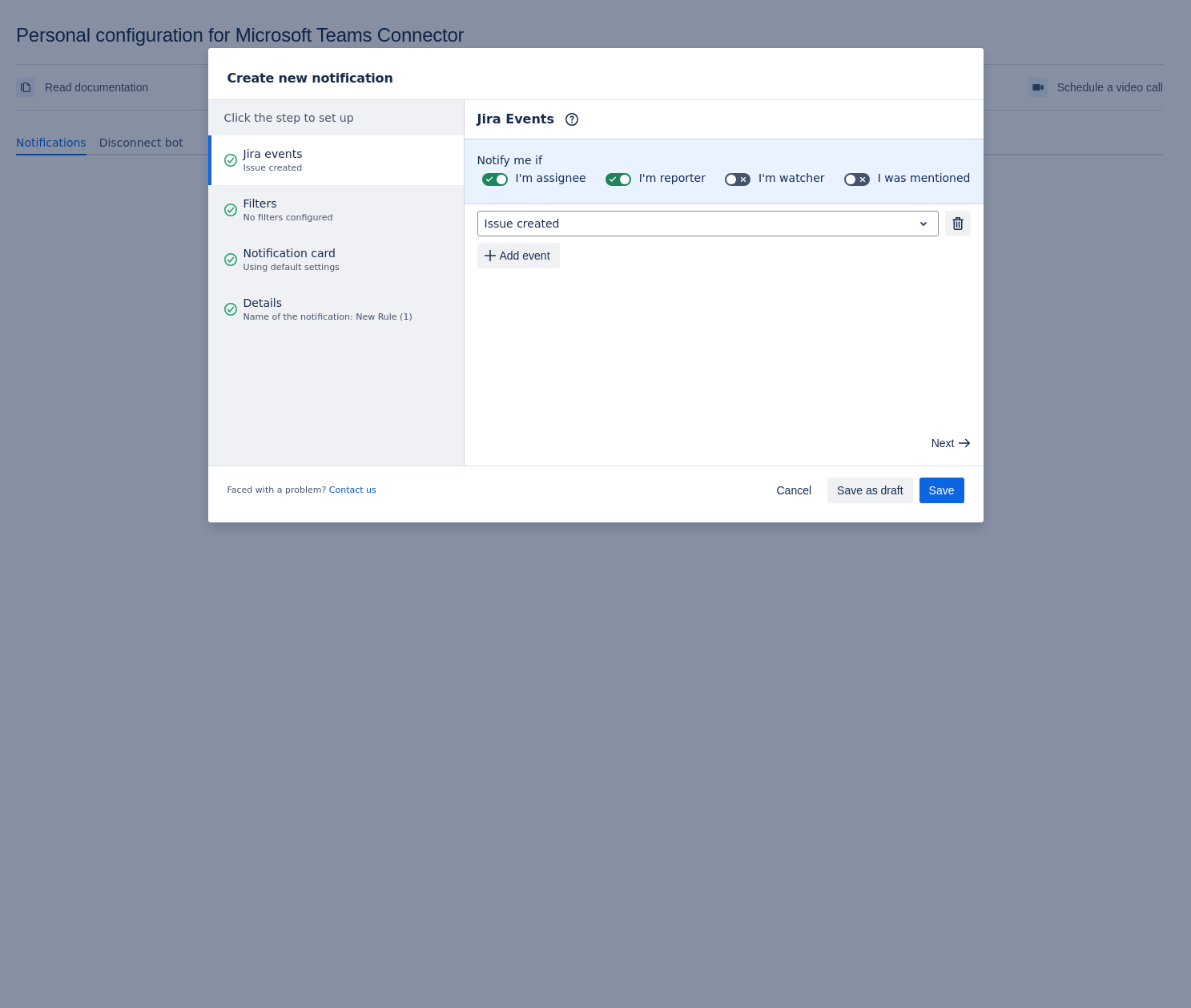
click at [636, 179] on div "I'm reporter" at bounding box center [653, 180] width 105 height 23
click at [945, 225] on button "Remove" at bounding box center [957, 223] width 25 height 25
click at [869, 180] on span at bounding box center [863, 180] width 13 height 13
click at [855, 180] on input "checkbox" at bounding box center [849, 180] width 11 height 11
checkbox input "true"
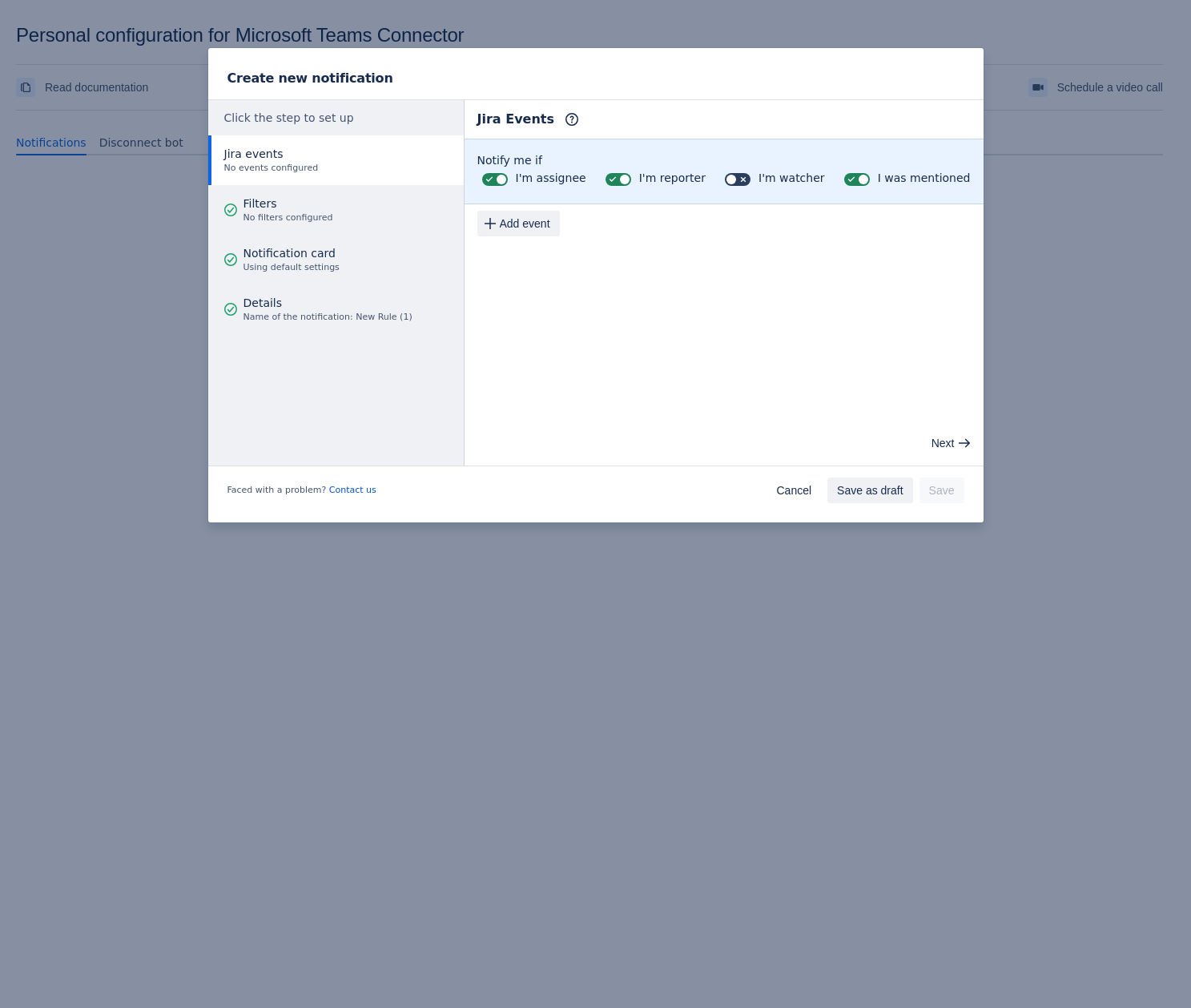
click at [742, 173] on span at bounding box center [743, 180] width 13 height 13
click at [735, 175] on input "checkbox" at bounding box center [730, 180] width 11 height 11
checkbox input "true"
click at [616, 177] on span at bounding box center [613, 180] width 13 height 13
click at [616, 177] on input "checkbox" at bounding box center [611, 180] width 11 height 11
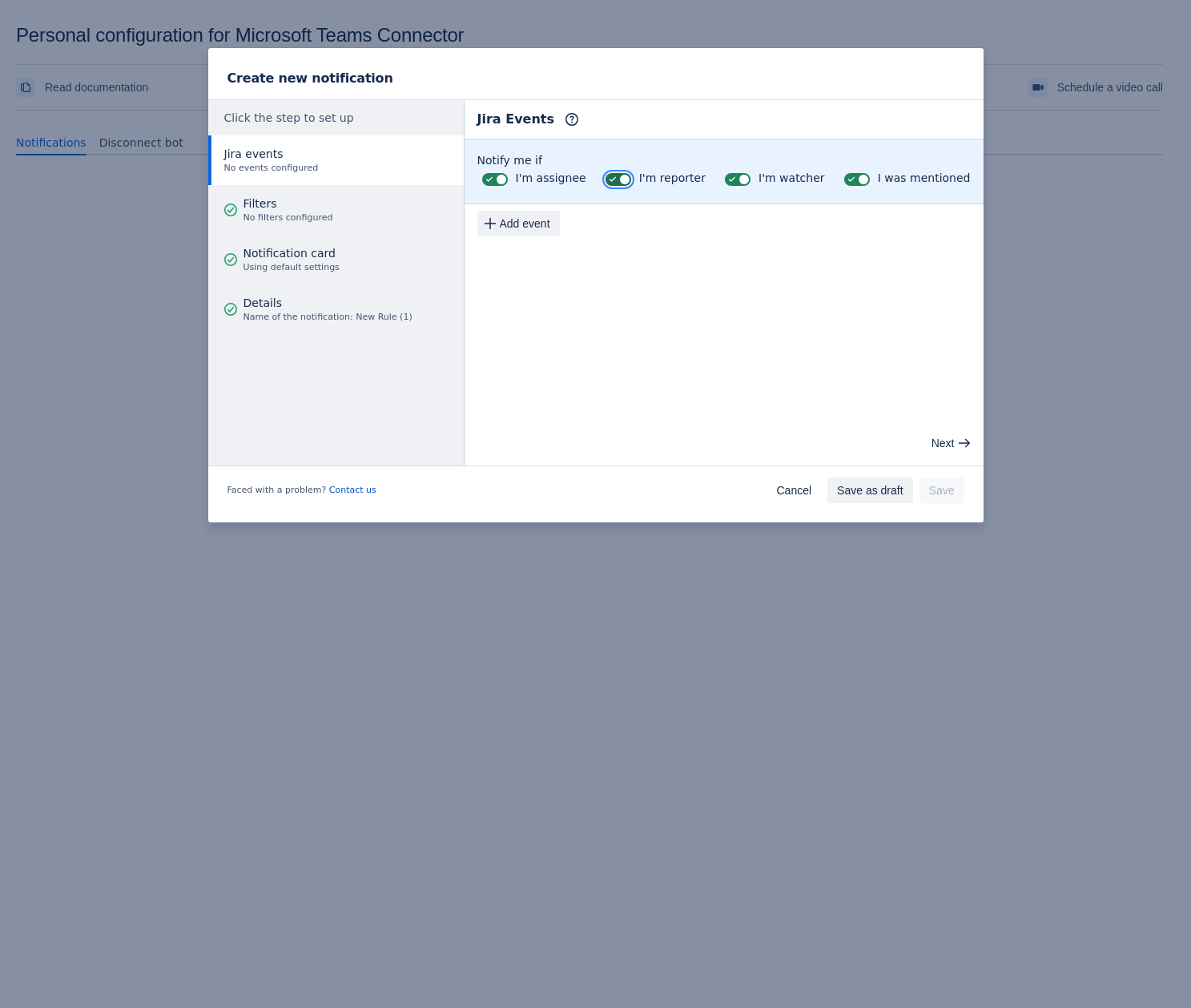
checkbox input "false"
click at [505, 220] on span "Add event" at bounding box center [525, 223] width 50 height 25
click at [535, 263] on span "Add event" at bounding box center [525, 255] width 50 height 25
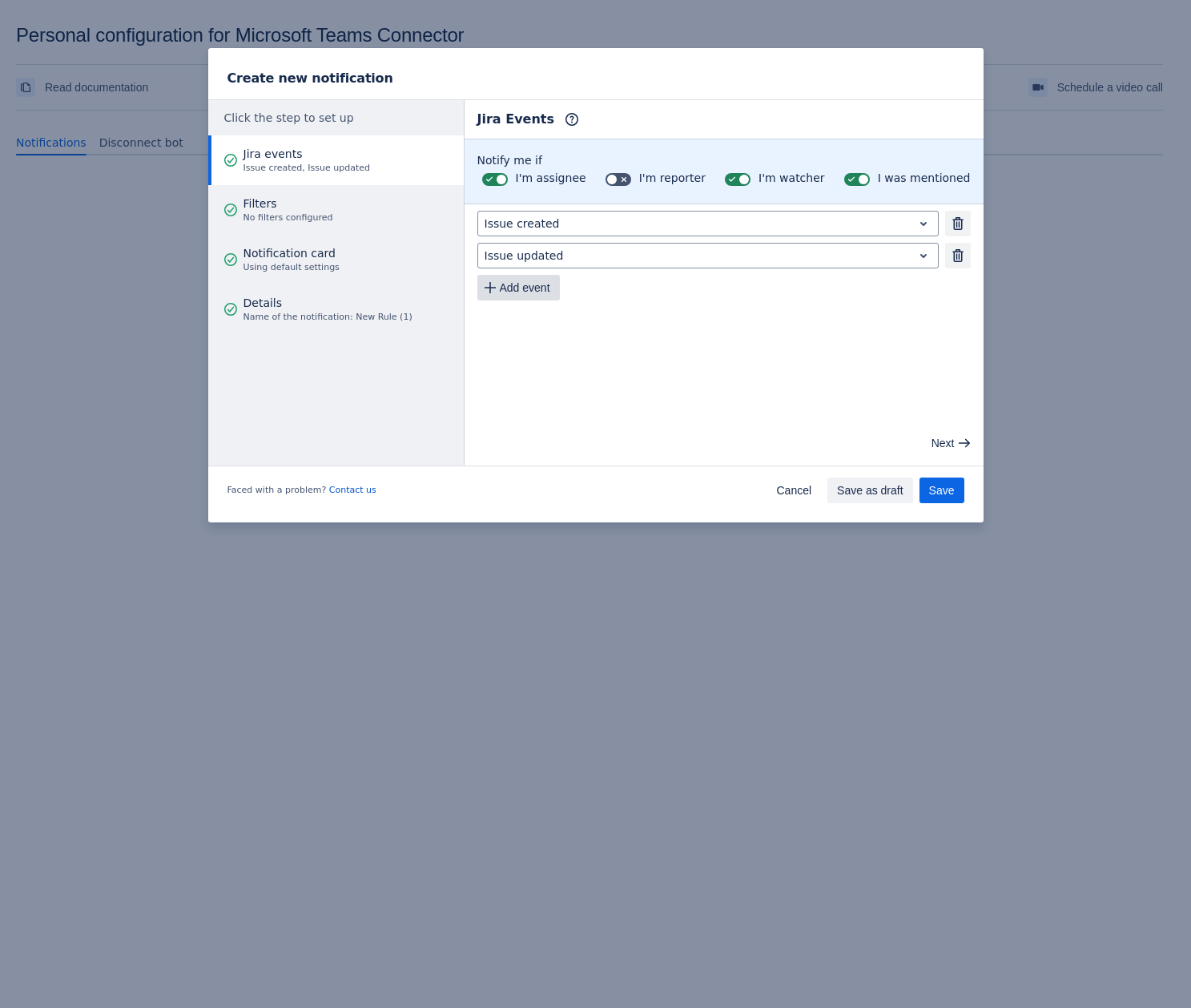
click at [525, 278] on span "Add event" at bounding box center [525, 287] width 50 height 25
click at [520, 316] on span "Add event" at bounding box center [525, 319] width 50 height 25
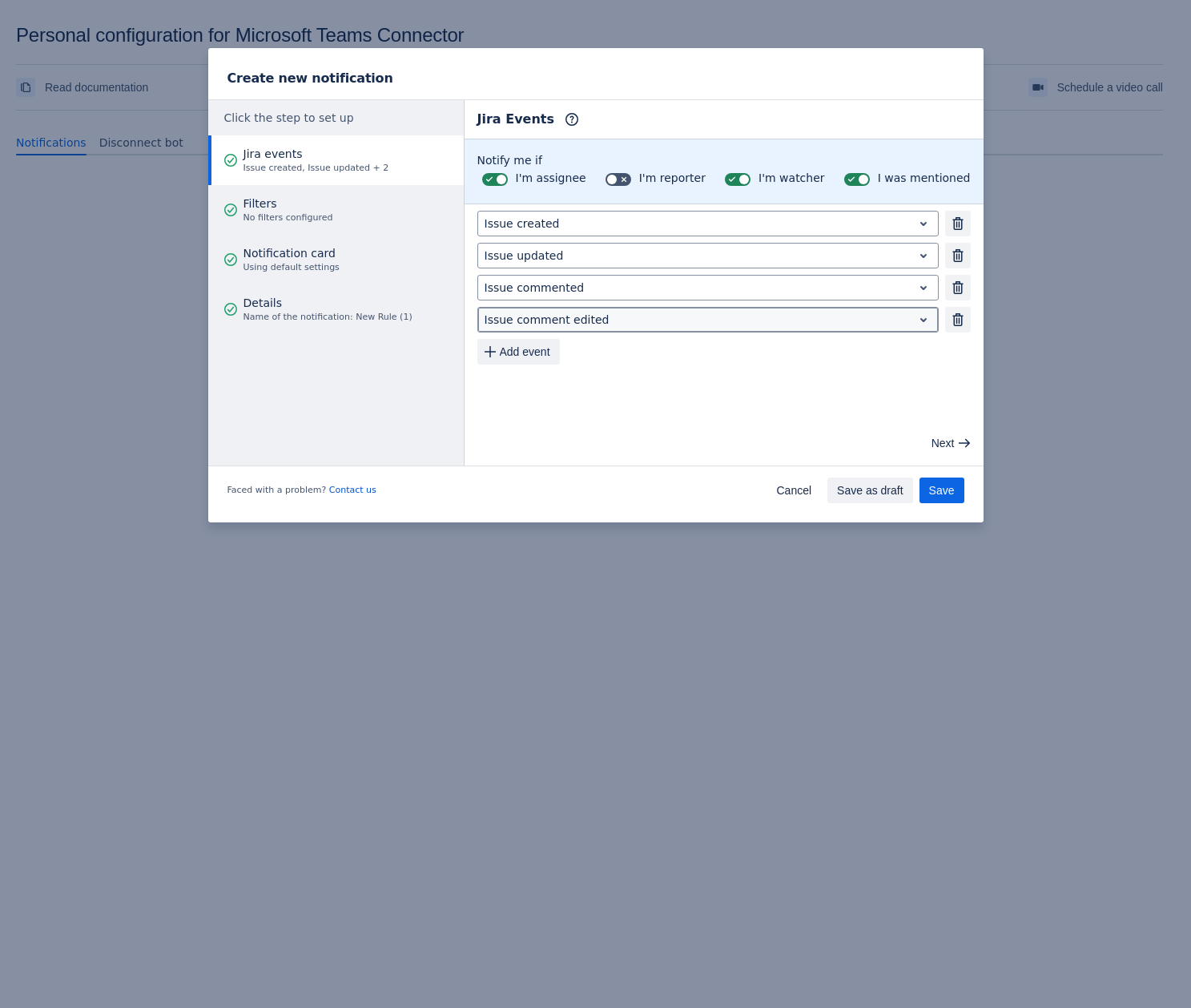
click at [514, 315] on div at bounding box center [695, 320] width 422 height 20
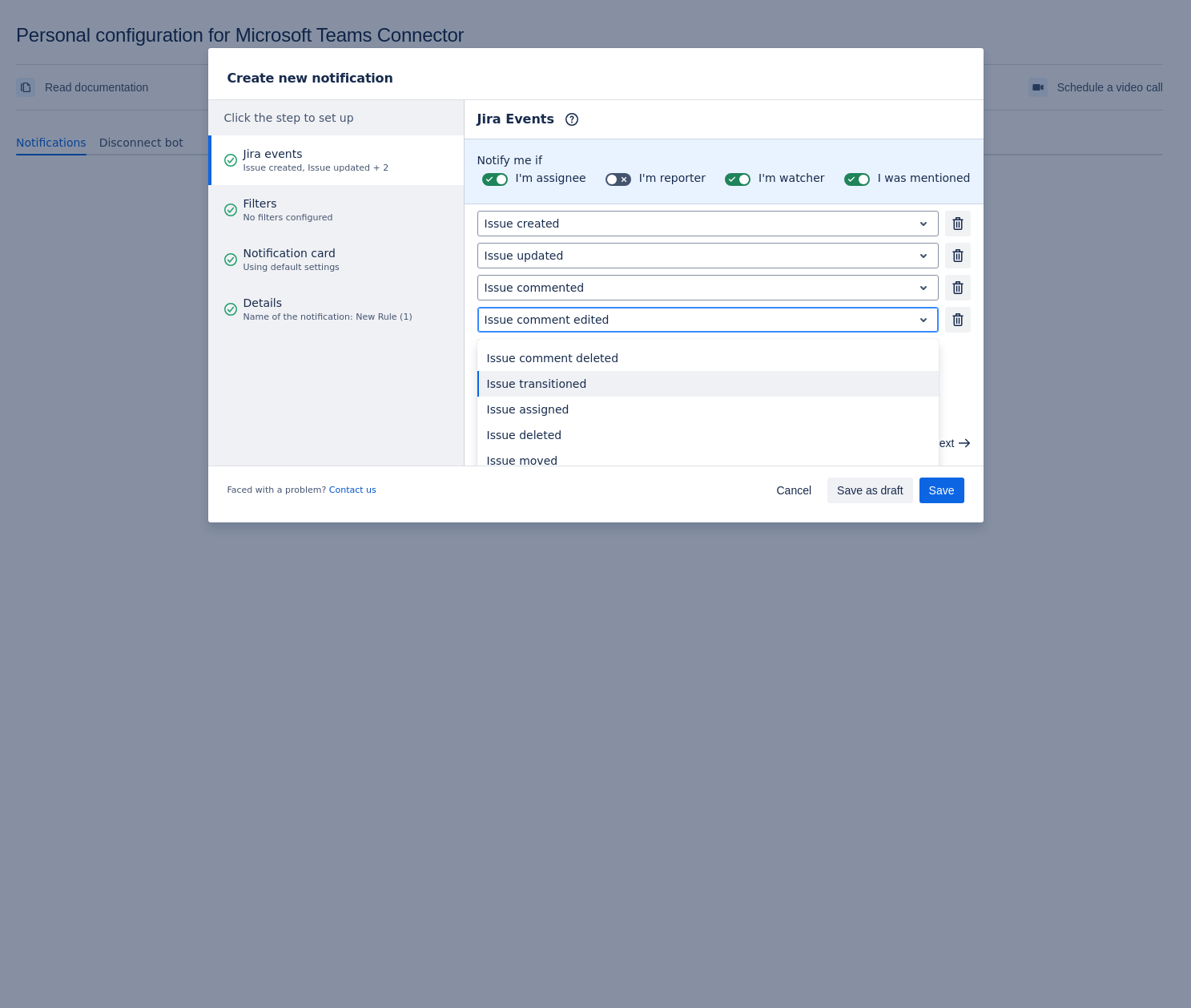
click at [548, 392] on div "Issue transitioned" at bounding box center [707, 383] width 462 height 25
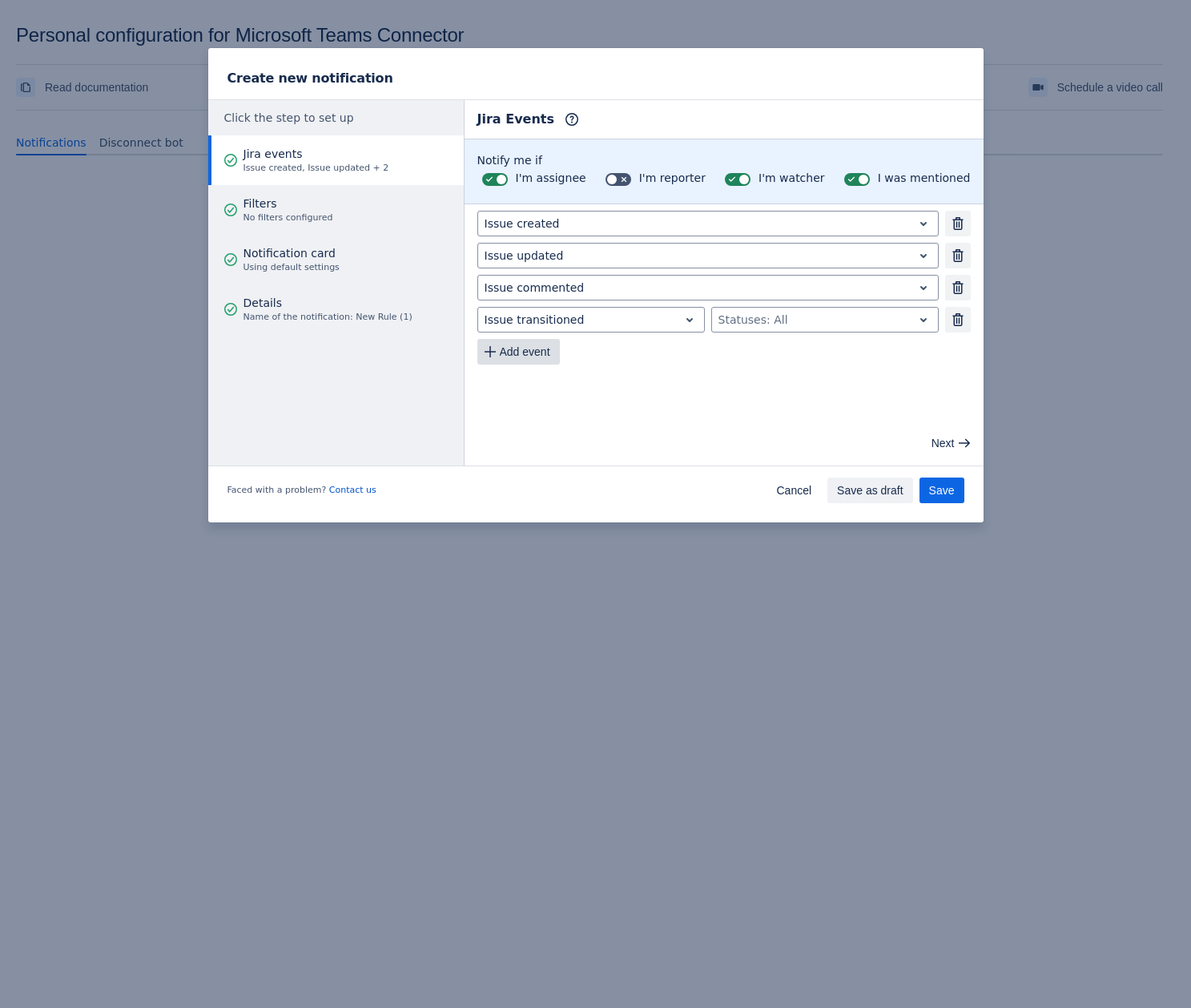
click at [519, 353] on span "Add event" at bounding box center [525, 351] width 50 height 25
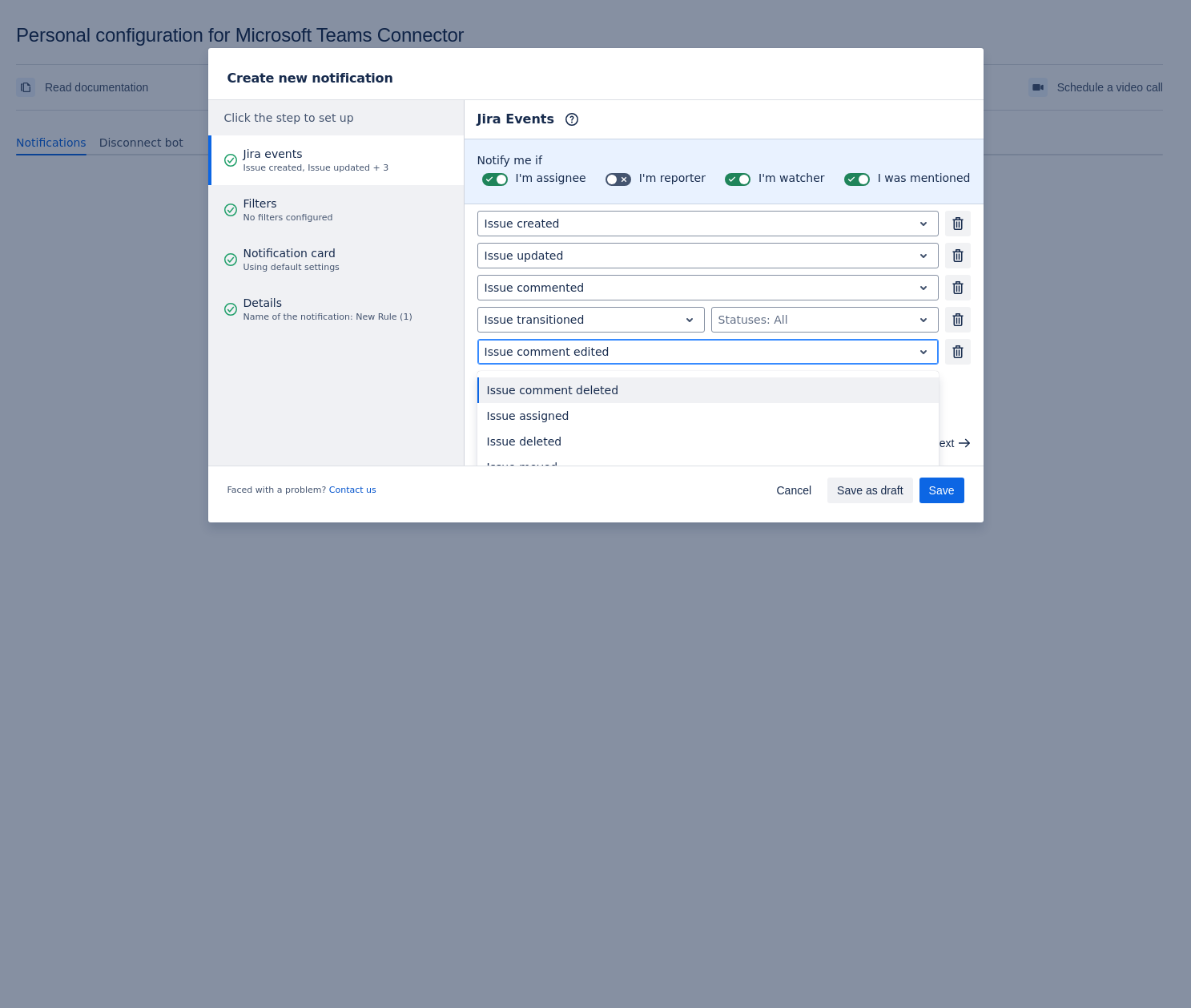
click at [588, 350] on div at bounding box center [695, 352] width 422 height 20
type input "a"
click at [574, 383] on div "Issue assigned" at bounding box center [707, 389] width 462 height 25
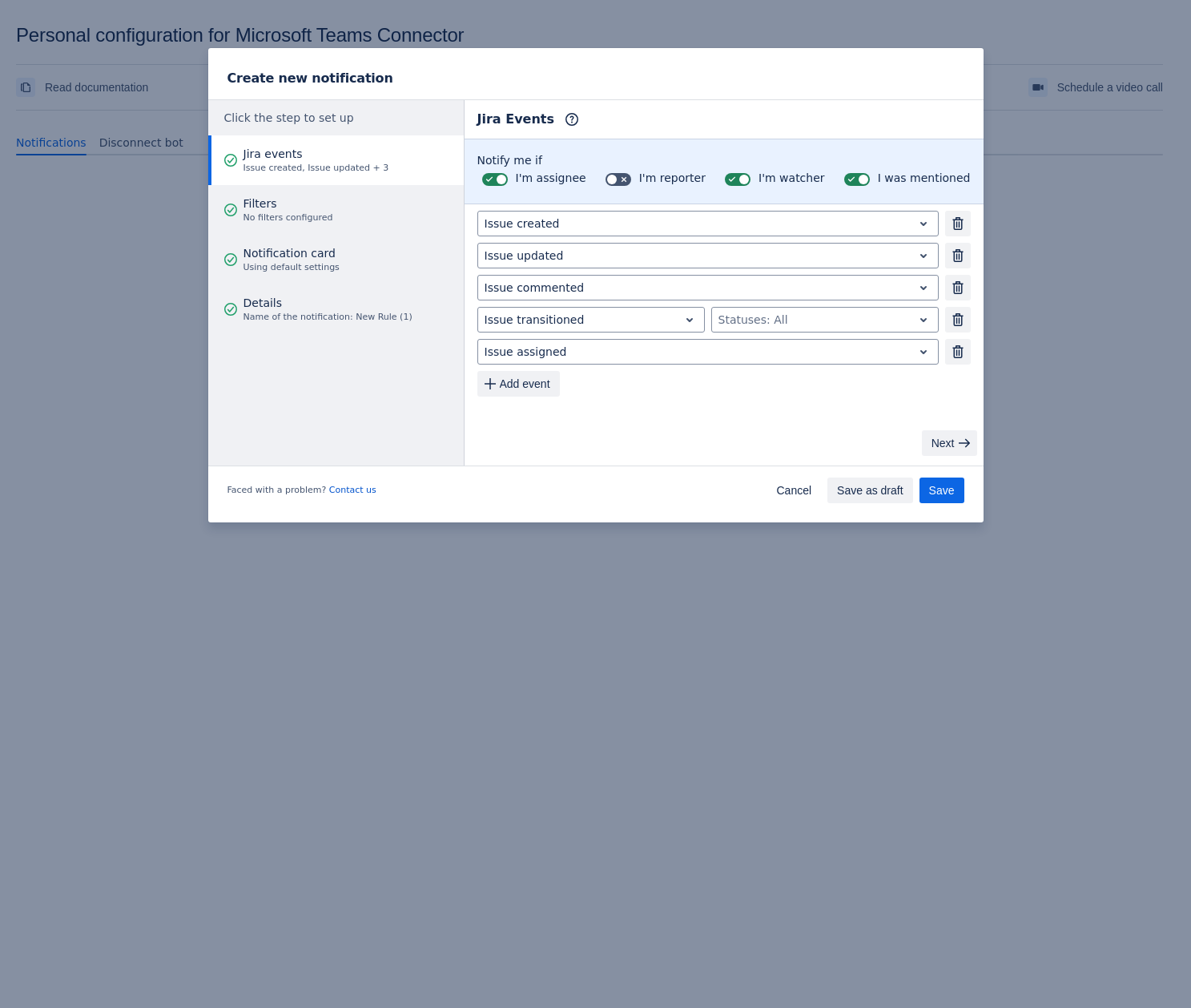
click at [952, 445] on span "Next" at bounding box center [943, 442] width 24 height 25
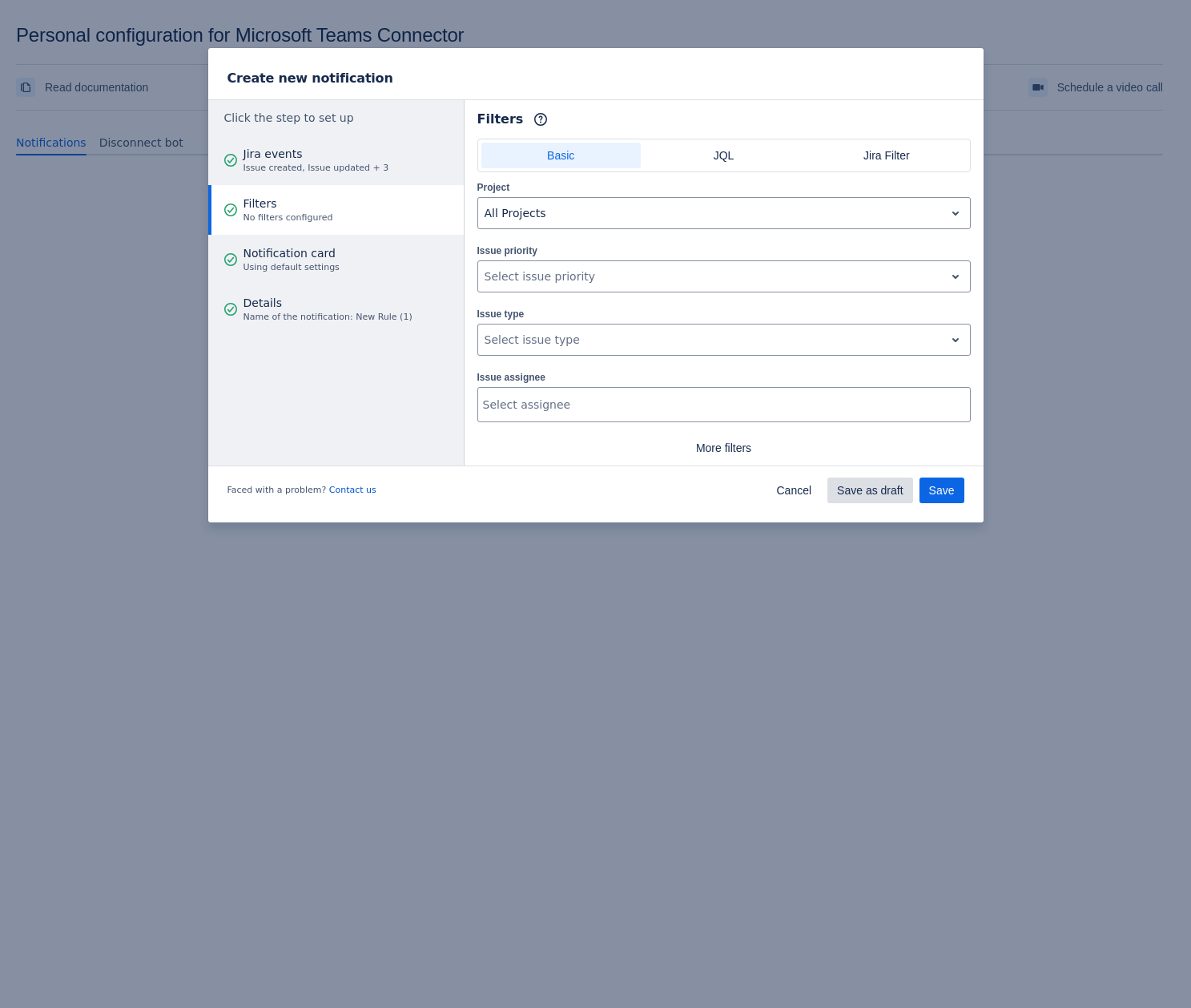
click at [900, 489] on span "Save as draft" at bounding box center [870, 489] width 67 height 25
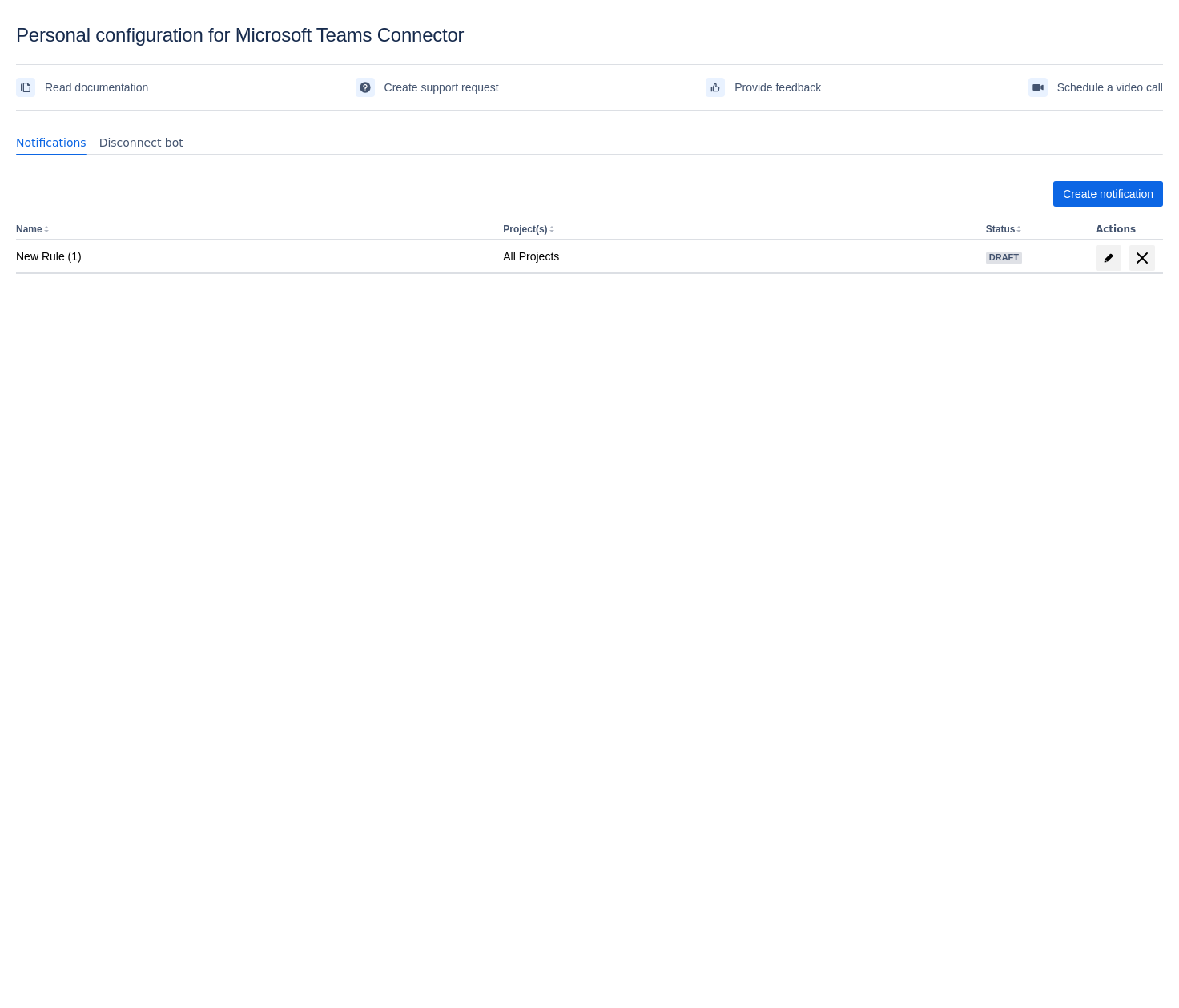
click at [955, 653] on body "Personal configuration for Microsoft Teams Connector Read documentation Create …" at bounding box center [590, 528] width 1179 height 1008
